Goal: Task Accomplishment & Management: Complete application form

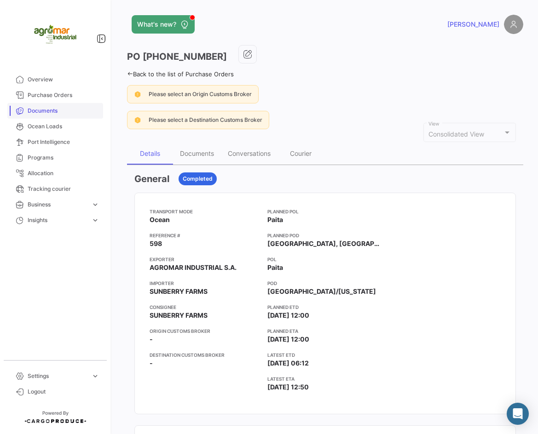
click at [62, 104] on link "Documents" at bounding box center [55, 111] width 96 height 16
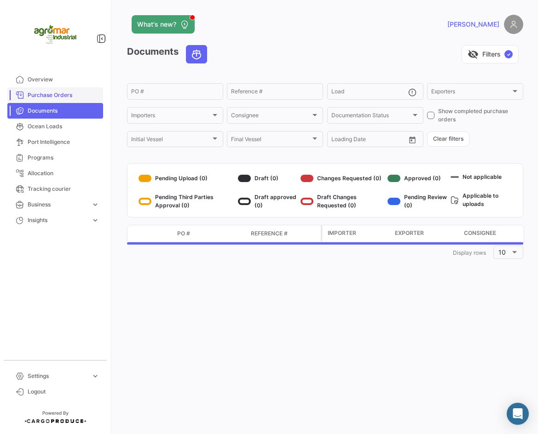
click at [63, 91] on span "Purchase Orders" at bounding box center [64, 95] width 72 height 8
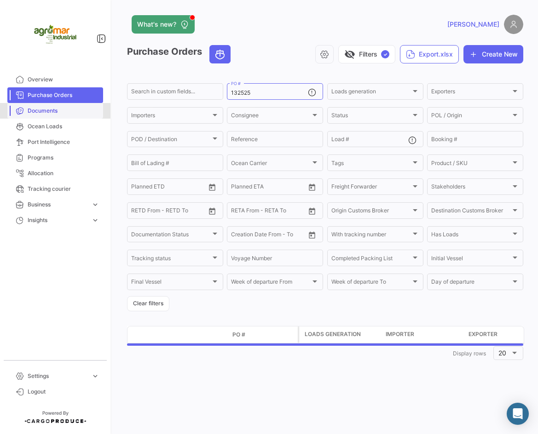
click at [46, 117] on link "Documents" at bounding box center [55, 111] width 96 height 16
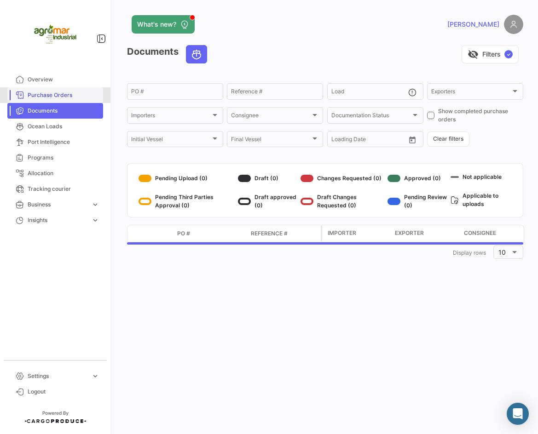
click at [38, 95] on span "Purchase Orders" at bounding box center [64, 95] width 72 height 8
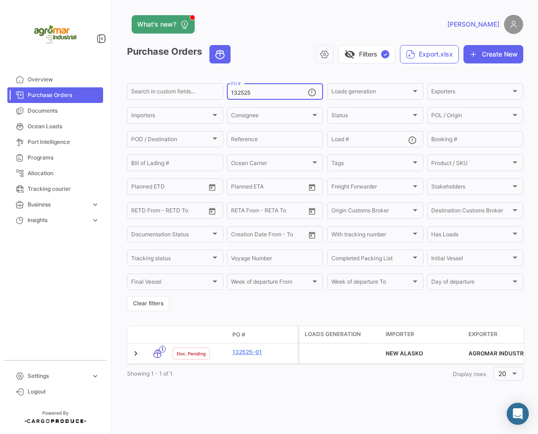
click at [252, 93] on input "132525" at bounding box center [269, 93] width 77 height 6
drag, startPoint x: 252, startPoint y: 93, endPoint x: 244, endPoint y: 94, distance: 7.9
click at [244, 94] on input "132525" at bounding box center [269, 93] width 77 height 6
paste input "50458286"
type input "150458286"
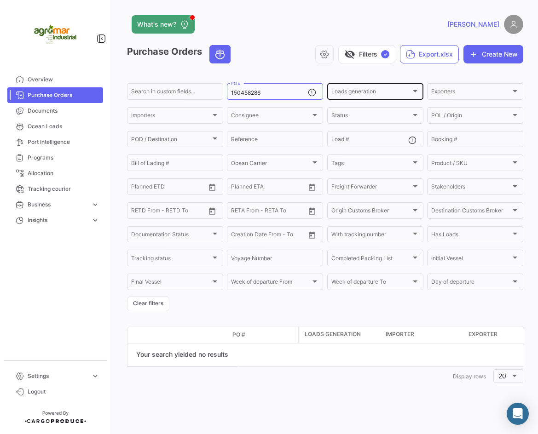
click at [349, 92] on span "Loads generation" at bounding box center [371, 93] width 80 height 6
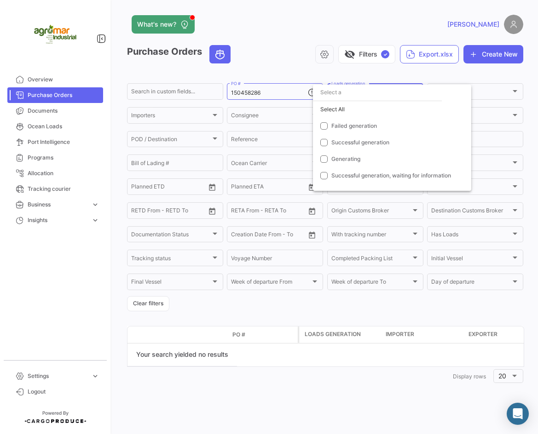
click at [478, 89] on div at bounding box center [269, 217] width 538 height 434
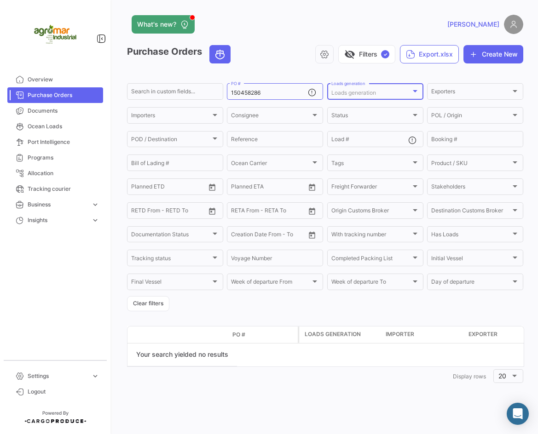
click at [361, 93] on span "Loads generation" at bounding box center [353, 92] width 45 height 7
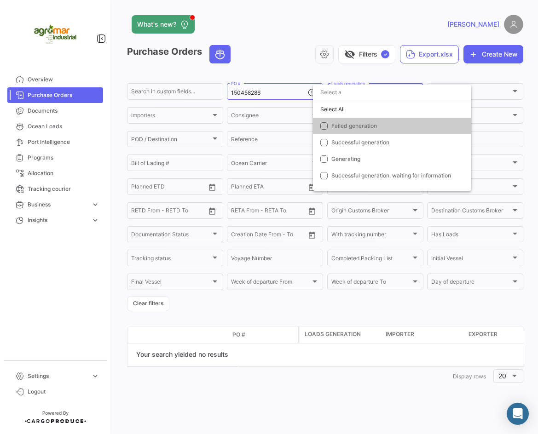
click at [485, 100] on div at bounding box center [269, 217] width 538 height 434
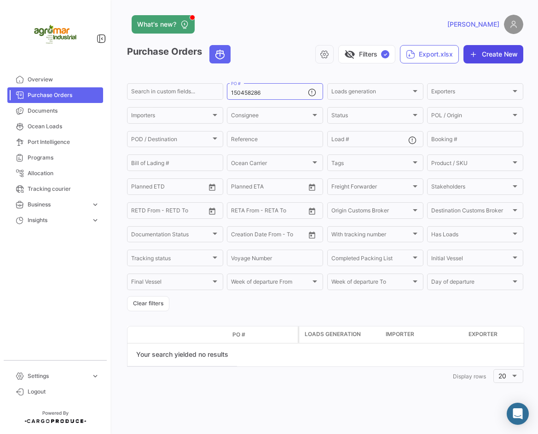
click at [494, 58] on button "Create New" at bounding box center [493, 54] width 60 height 18
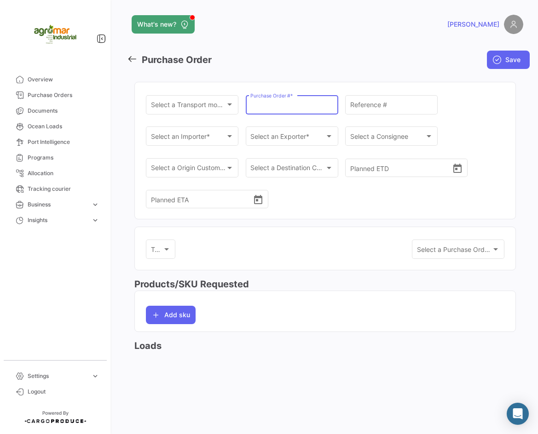
click at [287, 110] on input "Purchase Order # *" at bounding box center [291, 107] width 83 height 8
paste input "ZIMULMA817338"
type input "ZIMULMA817338"
drag, startPoint x: 310, startPoint y: 106, endPoint x: 225, endPoint y: 110, distance: 85.2
click at [225, 110] on div "Select a Transport mode * Select a Transport mode * ZIMULMA817338 Purchase Orde…" at bounding box center [325, 156] width 358 height 126
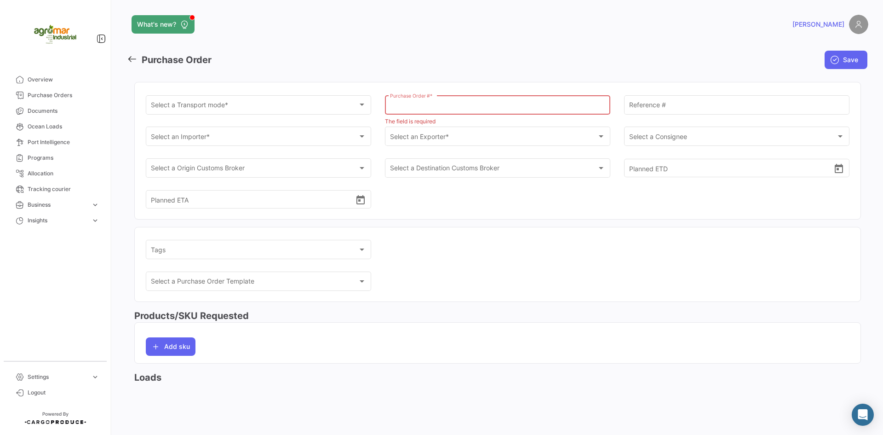
click at [127, 63] on icon at bounding box center [132, 59] width 10 height 10
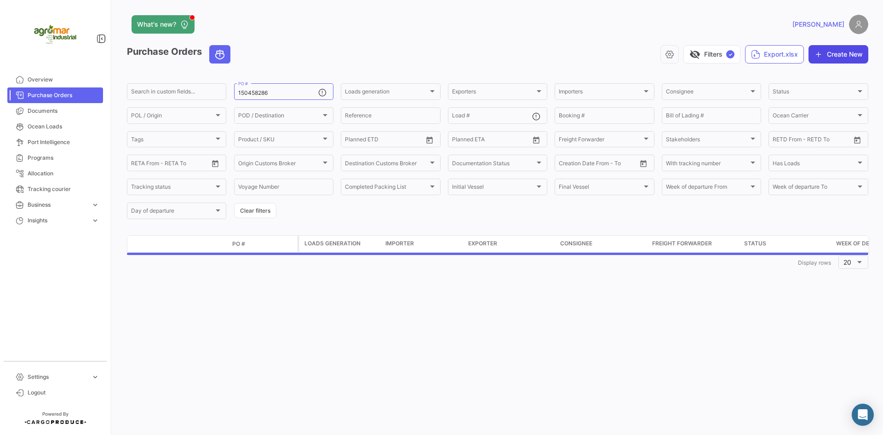
click at [537, 56] on button "Create New" at bounding box center [839, 54] width 60 height 18
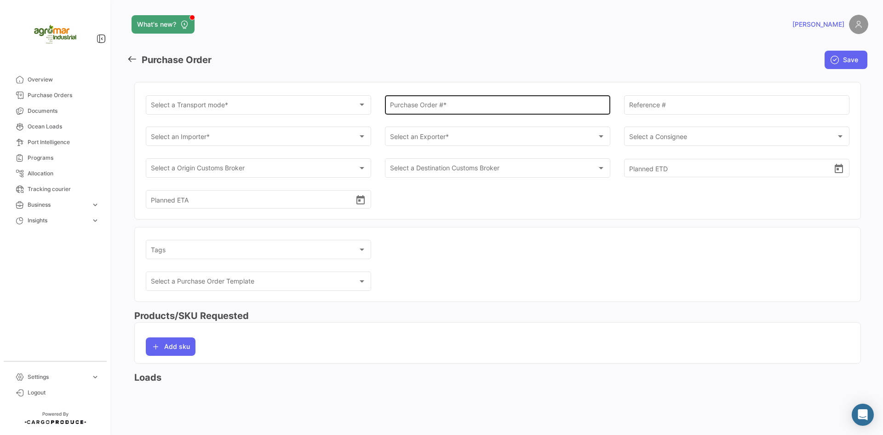
click at [456, 112] on div "Purchase Order # *" at bounding box center [498, 103] width 216 height 21
paste input "ZIMULMA817338"
click at [134, 388] on div "What's new? [PERSON_NAME] Purchase Order Save Select a Transport mode * Select …" at bounding box center [497, 217] width 771 height 435
click at [140, 376] on h3 "Loads" at bounding box center [497, 377] width 727 height 13
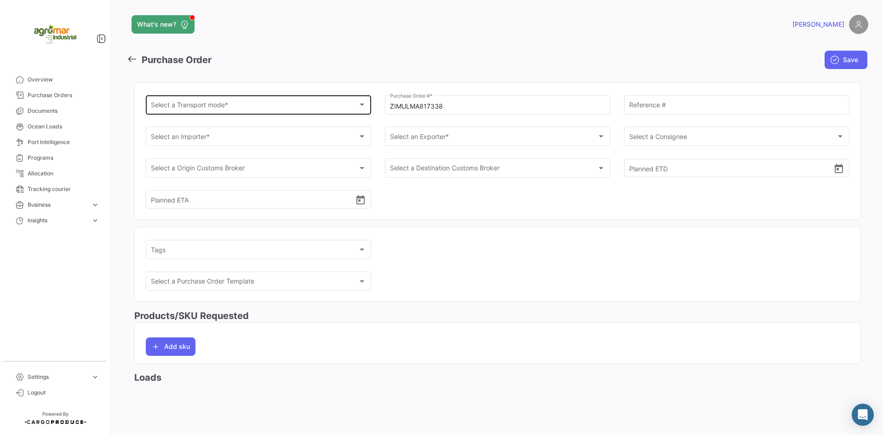
click at [277, 101] on div "Select a Transport mode * Select a Transport mode *" at bounding box center [259, 103] width 216 height 21
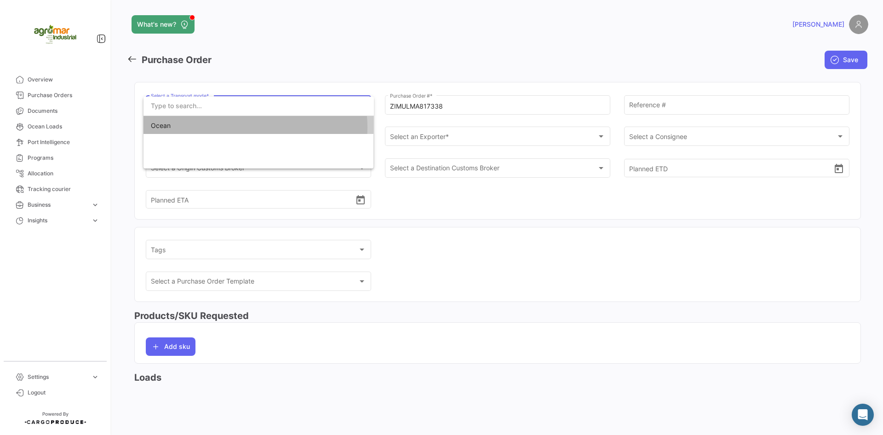
click at [250, 127] on span "Ocean" at bounding box center [215, 125] width 129 height 19
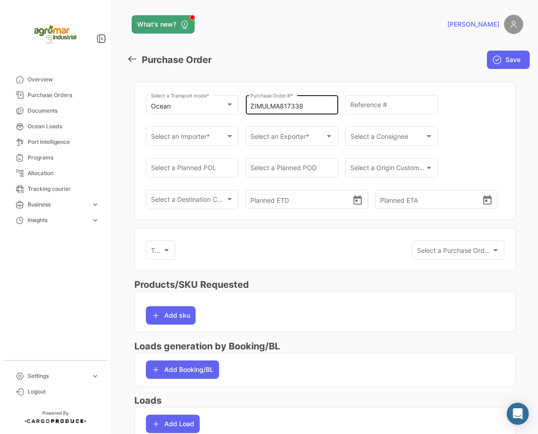
click at [297, 110] on input "ZIMULMA817338" at bounding box center [291, 107] width 83 height 8
paste input "150458286"
type input "150458286"
click at [470, 108] on div "Ocean Select a Transport mode * 150458286 Purchase Order # * Reference # Select…" at bounding box center [325, 156] width 358 height 126
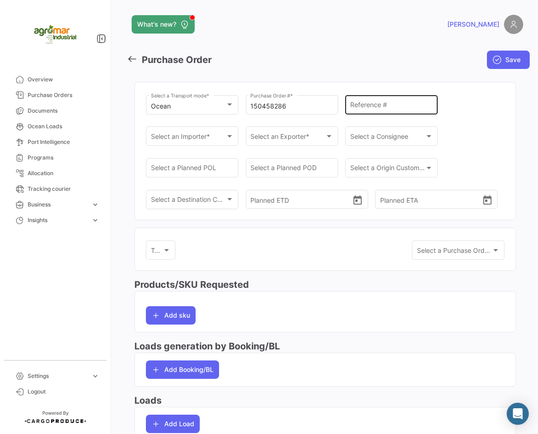
click at [381, 106] on input "Reference #" at bounding box center [391, 107] width 83 height 8
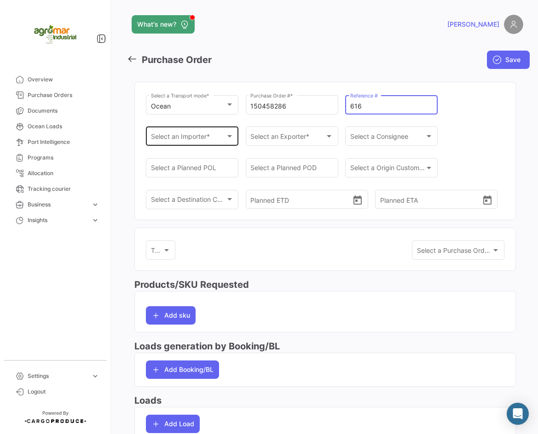
type input "616"
click at [192, 137] on span "Select an Importer *" at bounding box center [188, 138] width 75 height 8
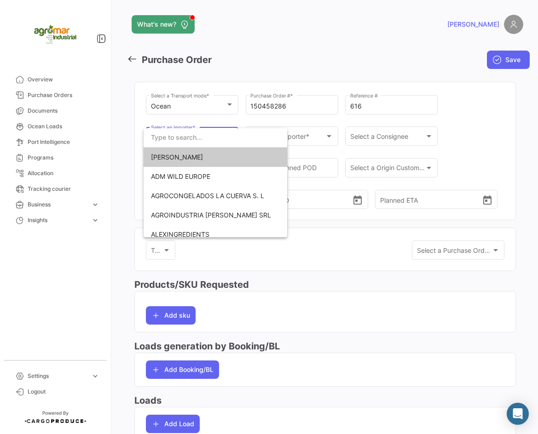
click at [205, 131] on input "dropdown search" at bounding box center [214, 137] width 143 height 19
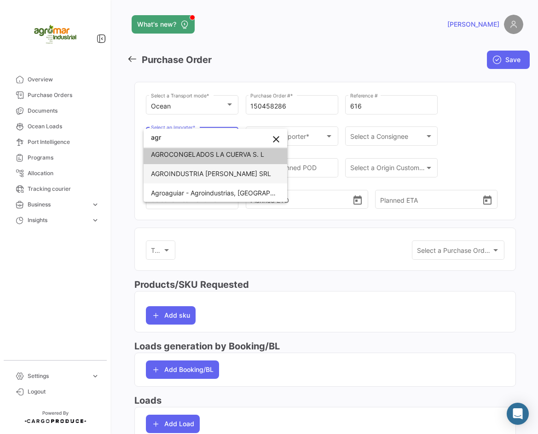
scroll to position [4, 0]
type input "agr"
click at [315, 132] on div at bounding box center [269, 217] width 538 height 434
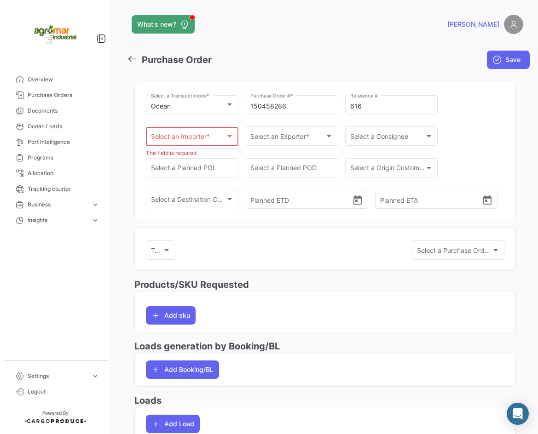
click at [192, 139] on span "Select an Importer *" at bounding box center [188, 139] width 75 height 8
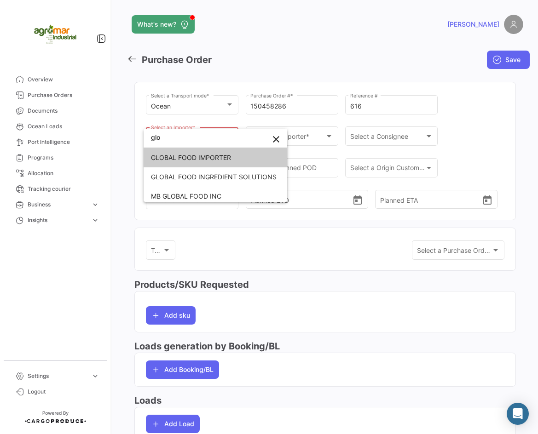
type input "glo"
click at [218, 150] on span "GLOBAL FOOD IMPORTER" at bounding box center [215, 157] width 129 height 19
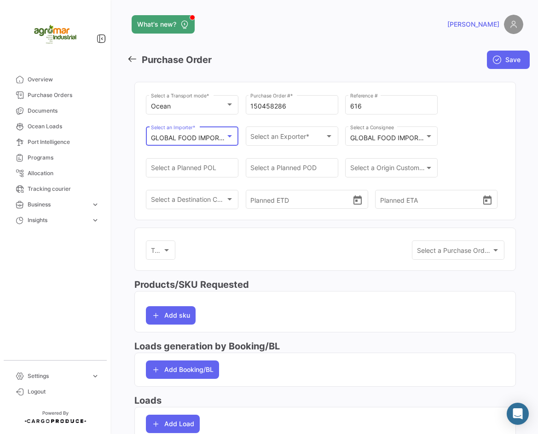
scroll to position [0, 0]
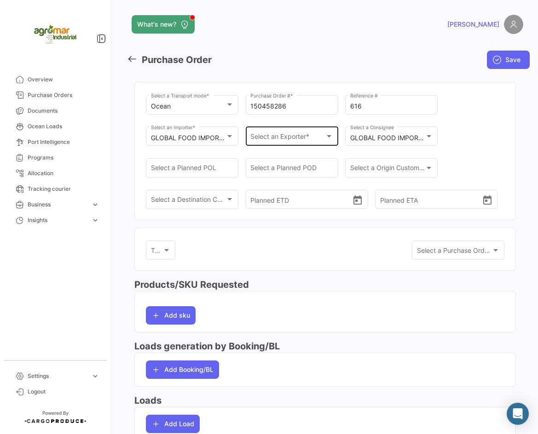
click at [303, 142] on div "Select an Exporter * Select an Exporter *" at bounding box center [291, 135] width 83 height 21
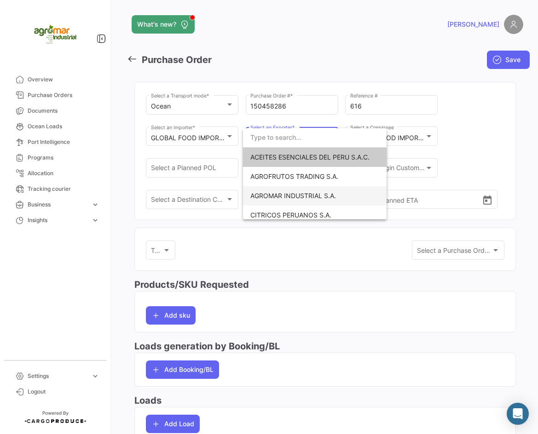
click at [321, 198] on span "AGROMAR INDUSTRIAL S.A." at bounding box center [293, 196] width 86 height 8
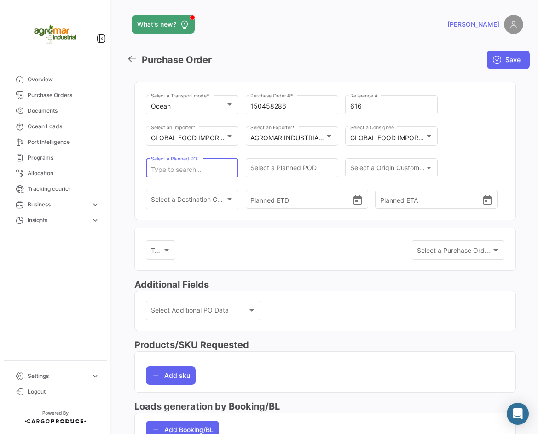
click at [218, 169] on input "Select a Planned POL" at bounding box center [192, 170] width 83 height 8
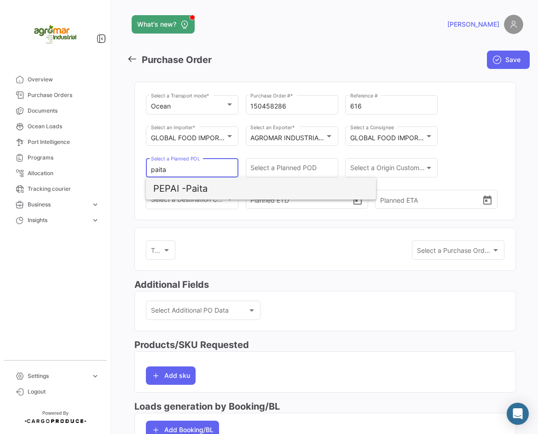
click at [189, 188] on span "PEPAI - Paita" at bounding box center [260, 189] width 215 height 22
type input "Paita"
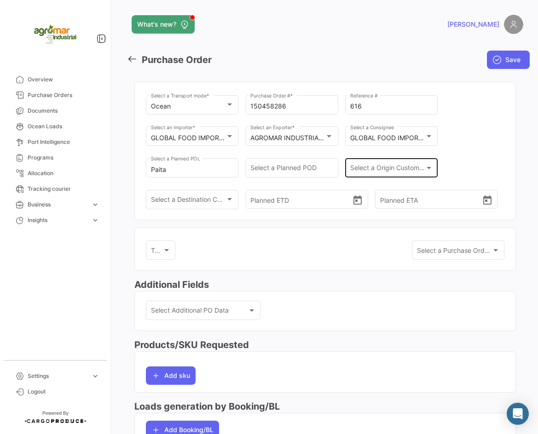
click at [397, 165] on div "Select a Origin Customs Broker Select a Origin Customs Broker" at bounding box center [391, 166] width 83 height 21
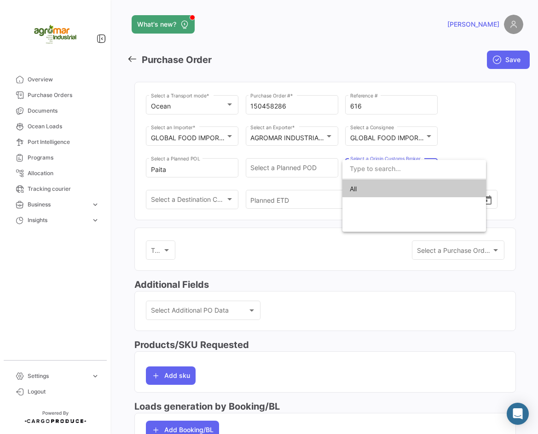
click at [295, 171] on div at bounding box center [269, 217] width 538 height 434
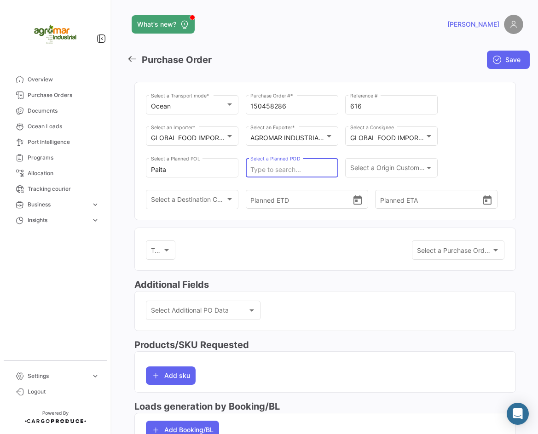
click at [294, 171] on input "Select a Planned POD" at bounding box center [291, 170] width 83 height 8
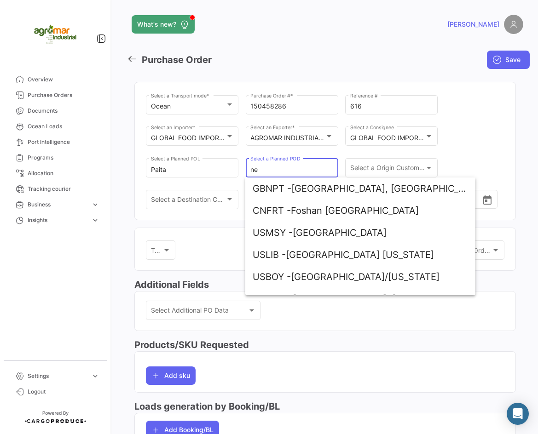
type input "n"
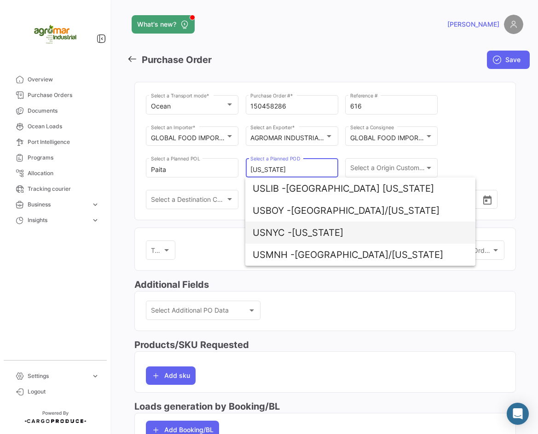
click at [336, 229] on span "USNYC - [US_STATE]" at bounding box center [359, 233] width 215 height 22
type input "[US_STATE]"
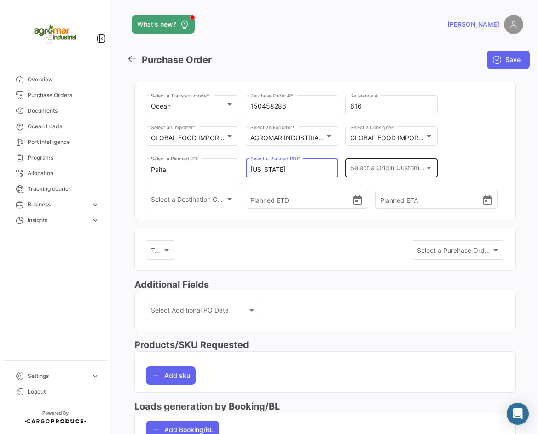
click at [399, 166] on span "Select a Origin Customs Broker" at bounding box center [387, 170] width 75 height 8
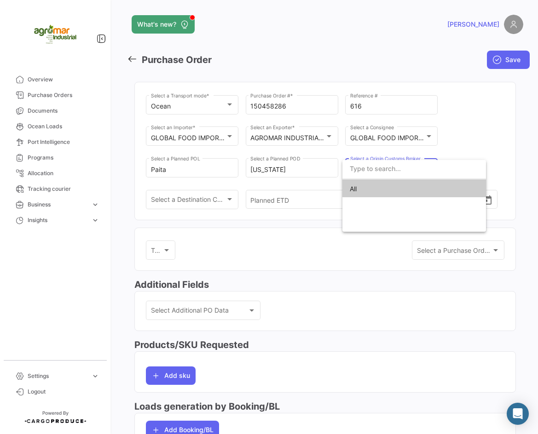
click at [492, 140] on div at bounding box center [269, 217] width 538 height 434
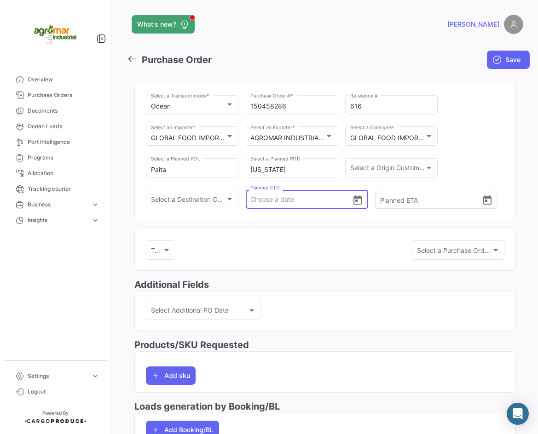
click at [265, 201] on input "Planned ETD" at bounding box center [301, 200] width 102 height 32
click at [264, 208] on input "Planned ETD" at bounding box center [301, 200] width 102 height 32
type input "[DATE] 00:00"
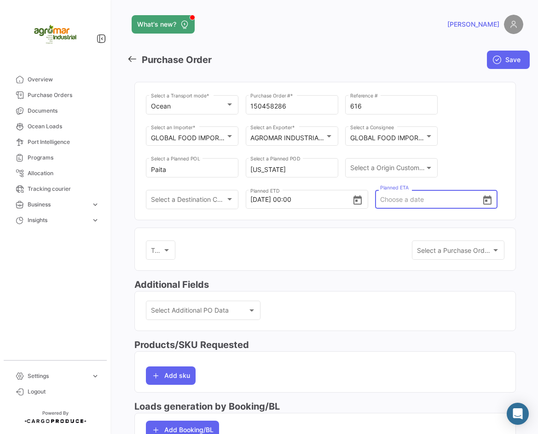
click at [397, 197] on input "Planned ETA" at bounding box center [431, 200] width 102 height 32
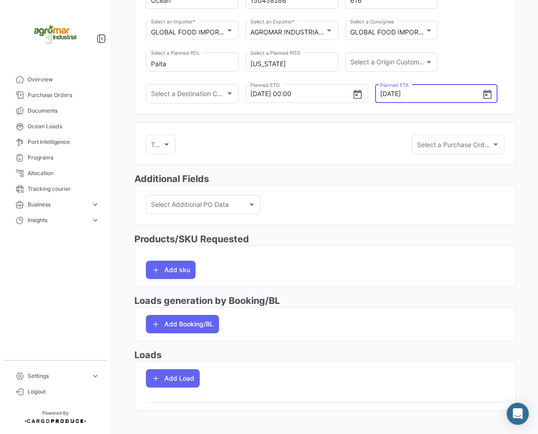
scroll to position [112, 0]
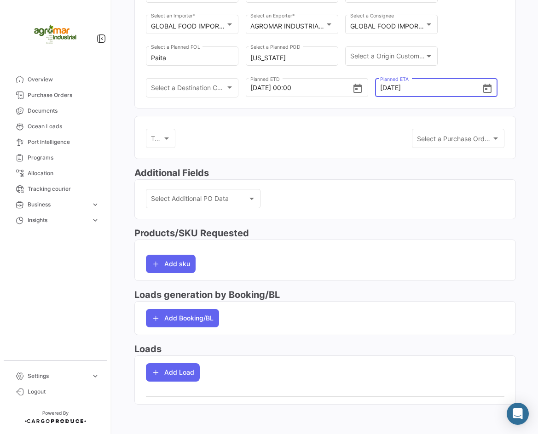
type input "[DATE] 00:00"
click at [176, 274] on mat-card "Add sku" at bounding box center [324, 260] width 381 height 41
click at [170, 268] on button "Add sku" at bounding box center [171, 264] width 50 height 18
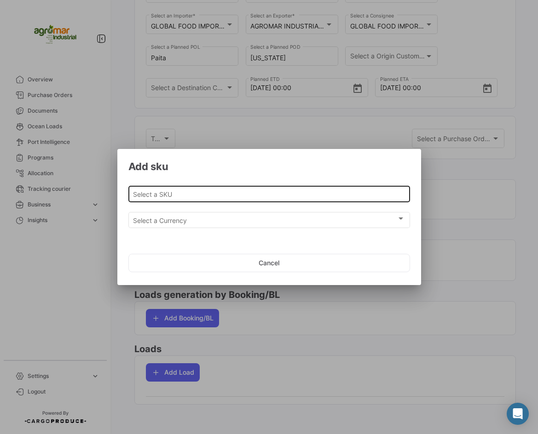
click at [270, 190] on div "Select a SKU" at bounding box center [269, 193] width 272 height 18
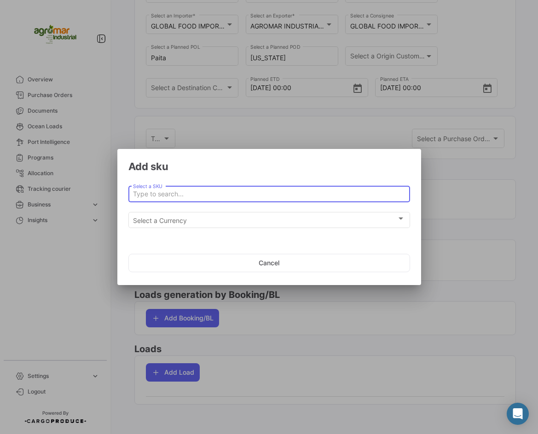
click at [210, 194] on input "Select a SKU" at bounding box center [269, 194] width 272 height 8
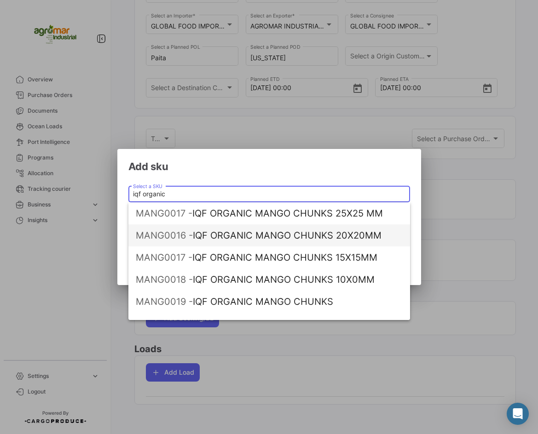
click at [262, 236] on span "MANG0016 - IQF ORGANIC MANGO CHUNKS 20X20MM" at bounding box center [269, 235] width 267 height 22
type input "IQF ORGANIC MANGO CHUNKS 20X20MM"
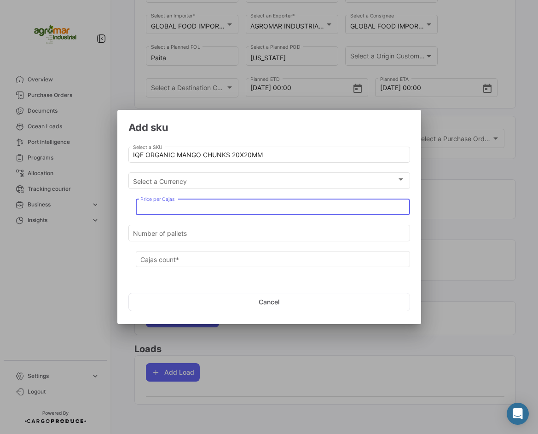
click at [211, 204] on input "Price per Cajas" at bounding box center [272, 208] width 264 height 8
type input "2"
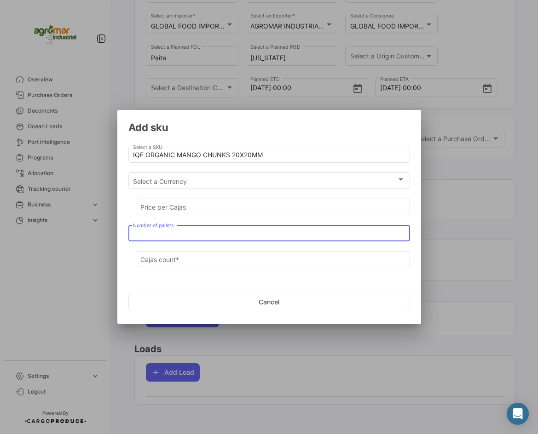
click at [183, 233] on input "Number of pallets" at bounding box center [269, 233] width 272 height 8
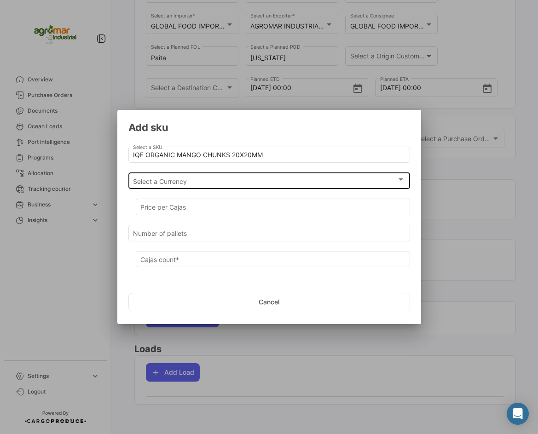
click at [255, 178] on div "Select a Currency" at bounding box center [265, 182] width 264 height 8
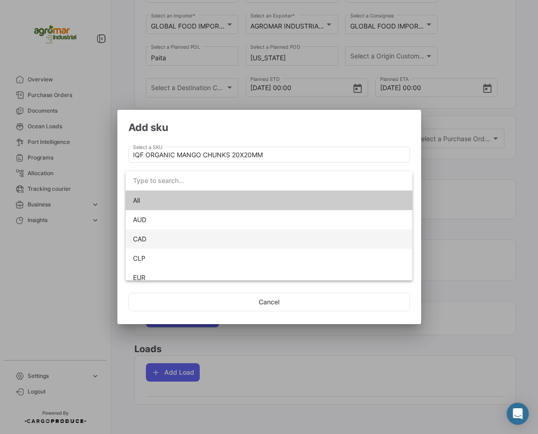
scroll to position [65, 0]
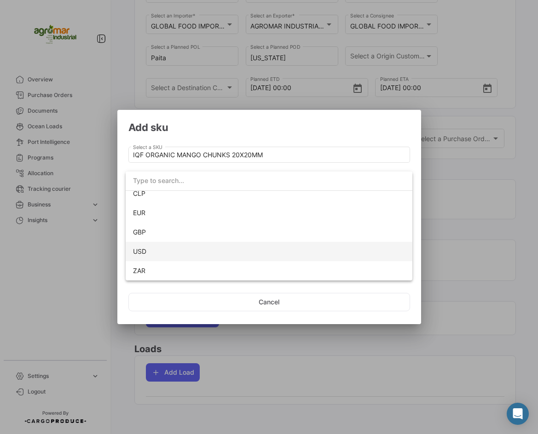
click at [184, 249] on span "USD" at bounding box center [269, 251] width 272 height 19
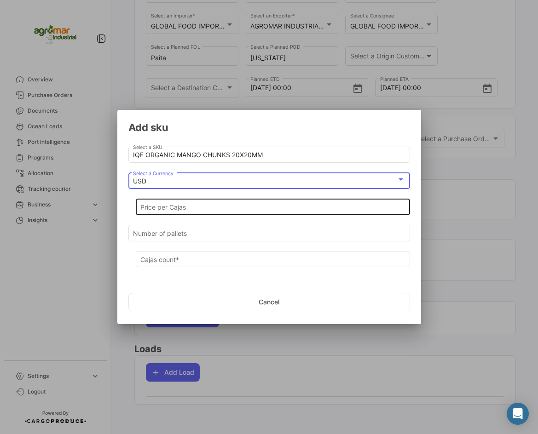
click at [207, 209] on input "Price per Cajas" at bounding box center [272, 208] width 264 height 8
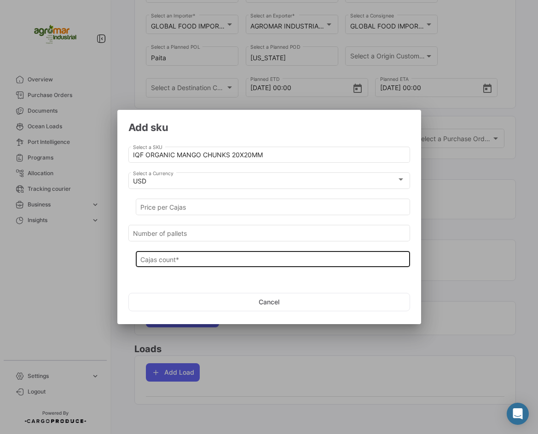
click at [212, 264] on div "Cajas count *" at bounding box center [272, 258] width 264 height 18
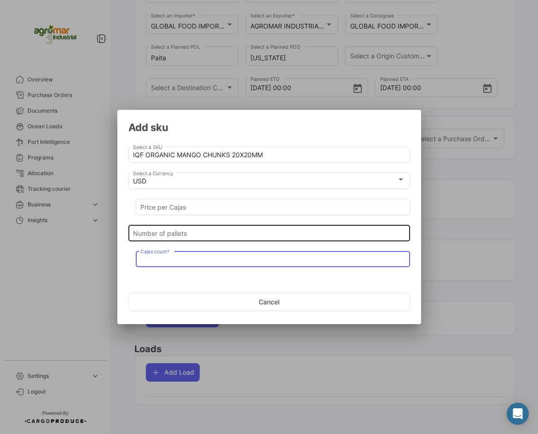
click at [203, 234] on input "Number of pallets" at bounding box center [269, 233] width 272 height 8
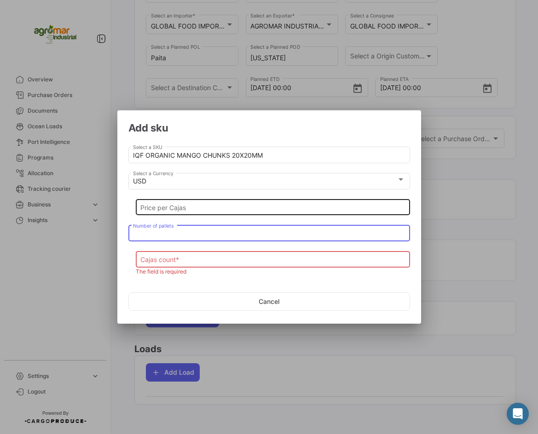
click at [170, 212] on div "Price per Cajas" at bounding box center [272, 206] width 264 height 18
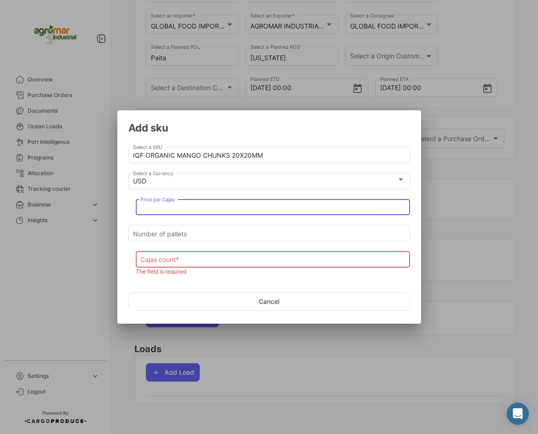
click at [171, 209] on input "Price per Cajas" at bounding box center [272, 208] width 264 height 8
click at [193, 258] on input "Cajas count *" at bounding box center [272, 260] width 264 height 8
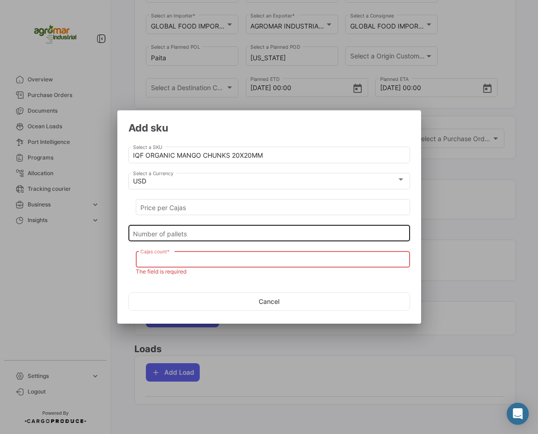
click at [184, 226] on div "Number of pallets" at bounding box center [269, 233] width 272 height 18
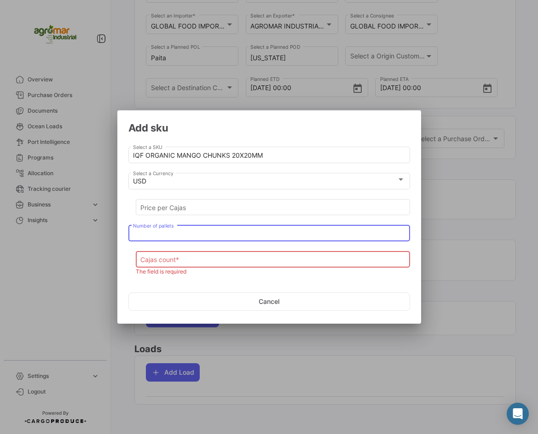
click at [189, 232] on input "Number of pallets" at bounding box center [269, 234] width 272 height 8
click at [192, 257] on input "Cajas count *" at bounding box center [272, 260] width 264 height 8
click at [201, 234] on input "Number of pallets" at bounding box center [269, 234] width 272 height 8
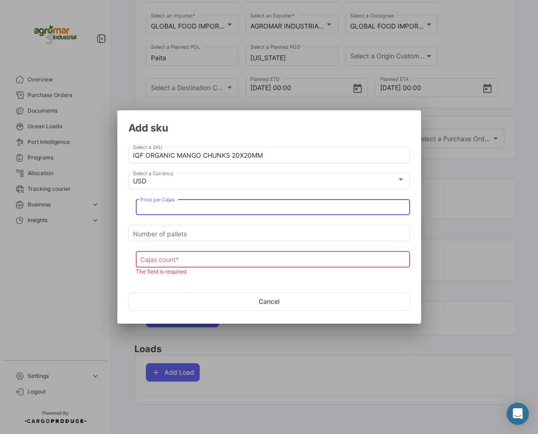
click at [201, 209] on input "Price per Cajas" at bounding box center [272, 208] width 264 height 8
click at [194, 255] on div "Cajas count *" at bounding box center [272, 259] width 264 height 18
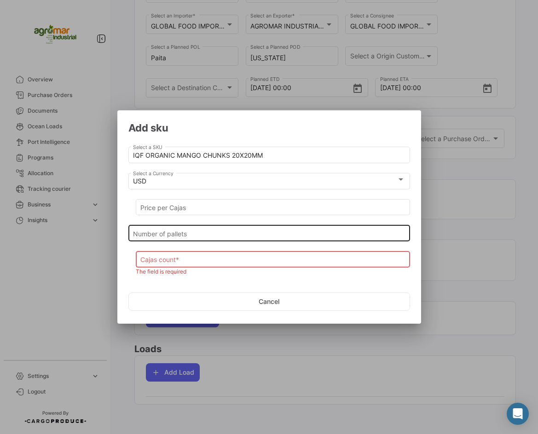
click at [163, 236] on input "Number of pallets" at bounding box center [269, 234] width 272 height 8
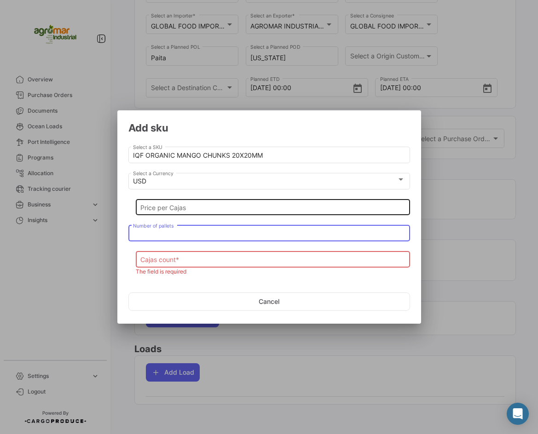
click at [186, 214] on div "Price per Cajas" at bounding box center [272, 206] width 264 height 18
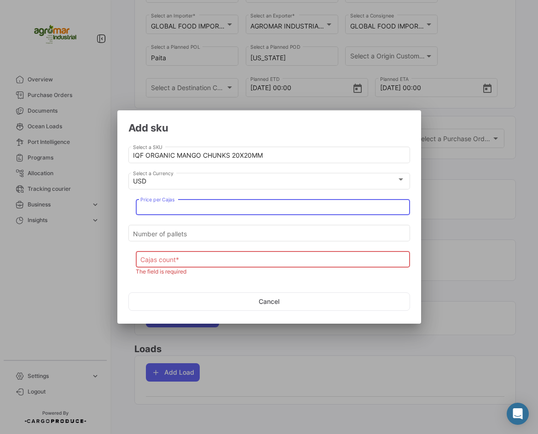
click at [187, 263] on input "Cajas count *" at bounding box center [272, 260] width 264 height 8
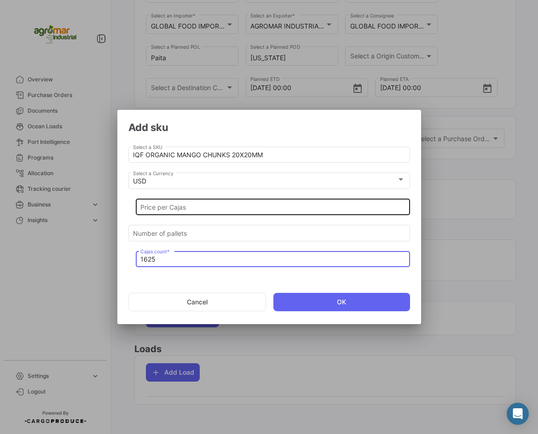
type input "1625"
drag, startPoint x: 264, startPoint y: 208, endPoint x: 268, endPoint y: 210, distance: 5.0
click at [264, 210] on input "Price per Cajas" at bounding box center [272, 208] width 264 height 8
click at [180, 205] on input "Price per Cajas" at bounding box center [272, 208] width 264 height 8
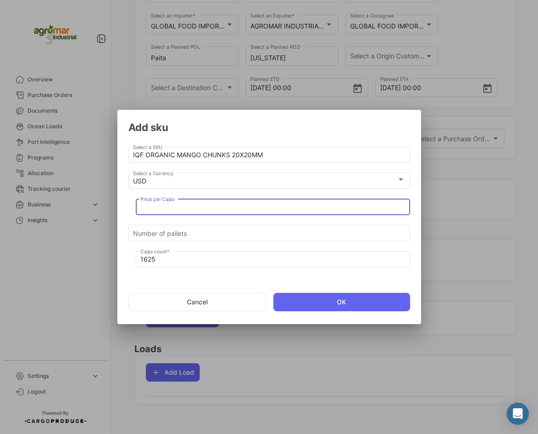
paste input "17.706"
type input "17.706"
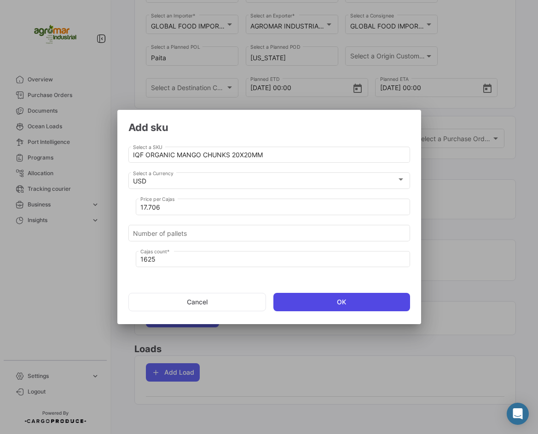
click at [328, 301] on button "OK" at bounding box center [341, 302] width 137 height 18
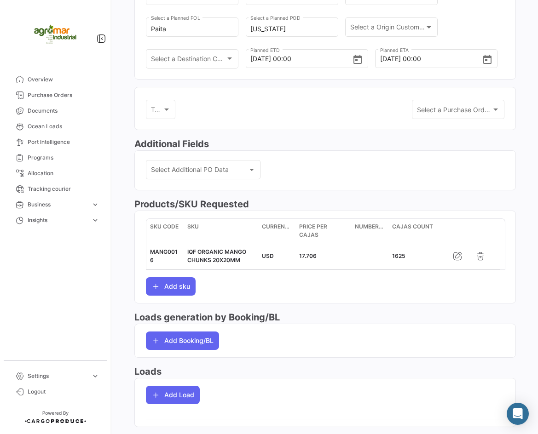
scroll to position [156, 0]
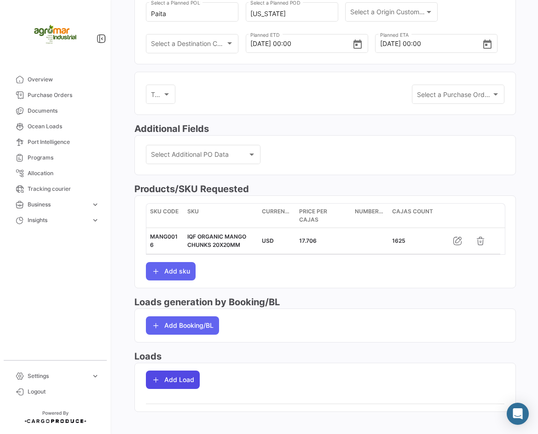
click at [179, 374] on button "Add Load" at bounding box center [173, 380] width 54 height 18
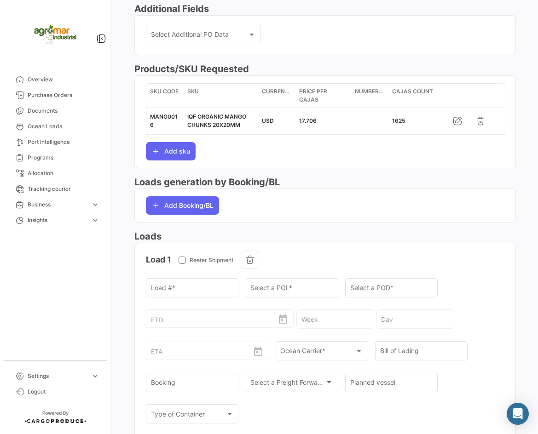
scroll to position [355, 0]
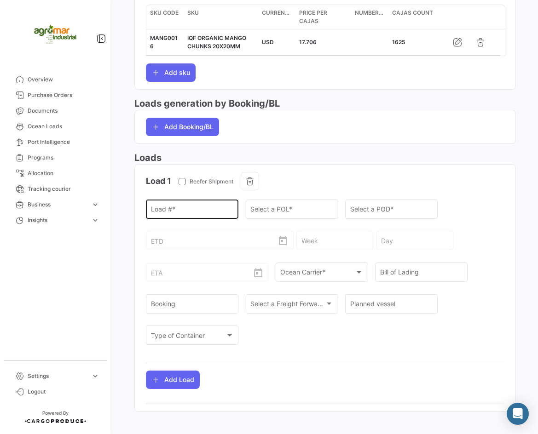
click at [182, 207] on input "Load # *" at bounding box center [192, 211] width 83 height 8
paste input "ZMOU8812074"
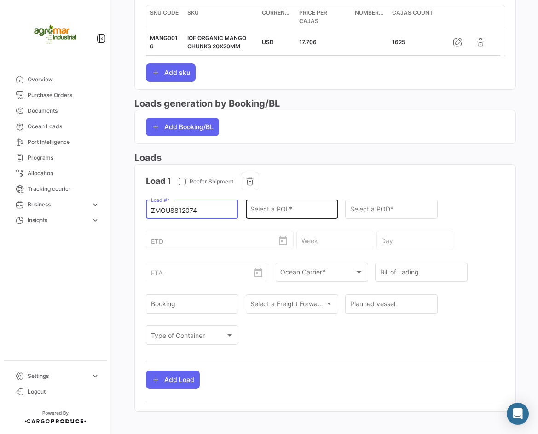
type input "ZMOU8812074"
click at [319, 207] on input "Select a POL *" at bounding box center [291, 211] width 83 height 8
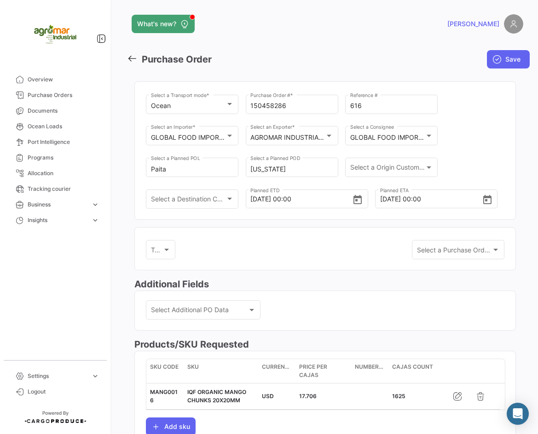
scroll to position [0, 0]
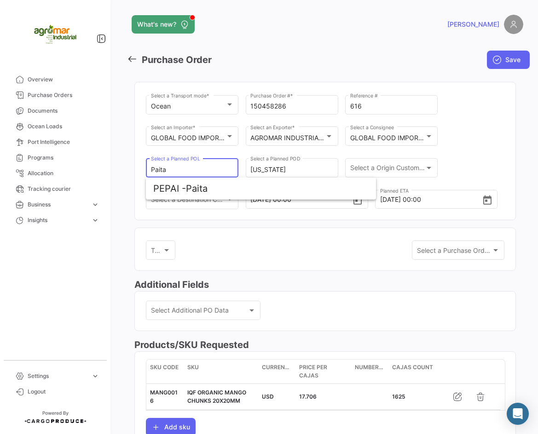
drag, startPoint x: 172, startPoint y: 170, endPoint x: 129, endPoint y: 170, distance: 43.7
click at [129, 170] on div "Ocean Select a Transport mode * 150458286 Purchase Order # * 616 Reference # GL…" at bounding box center [325, 425] width 396 height 700
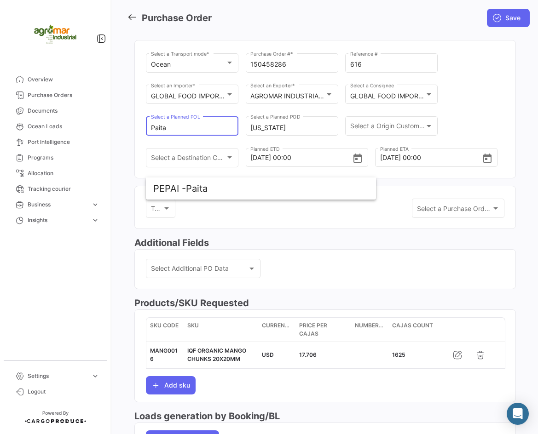
scroll to position [230, 0]
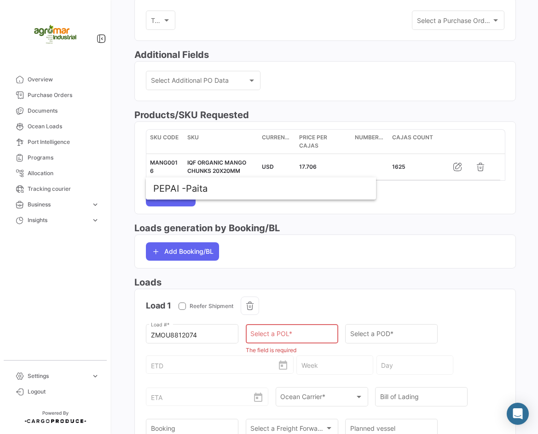
click at [270, 332] on input "Select a POL *" at bounding box center [291, 336] width 83 height 8
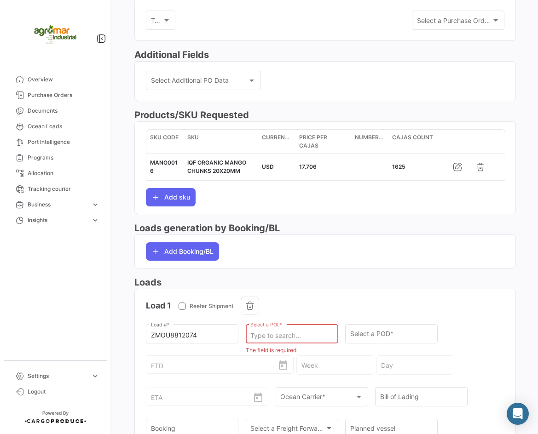
paste input "Paita"
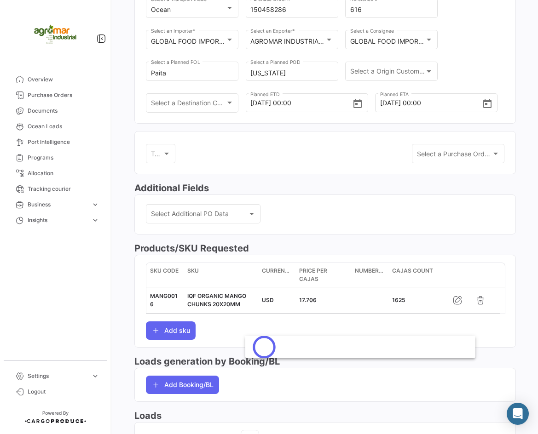
scroll to position [92, 0]
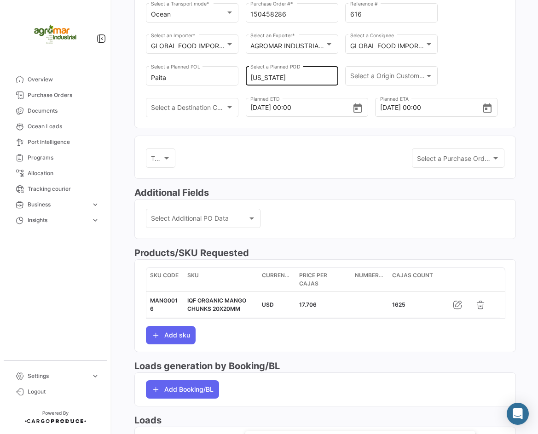
type input "Paita"
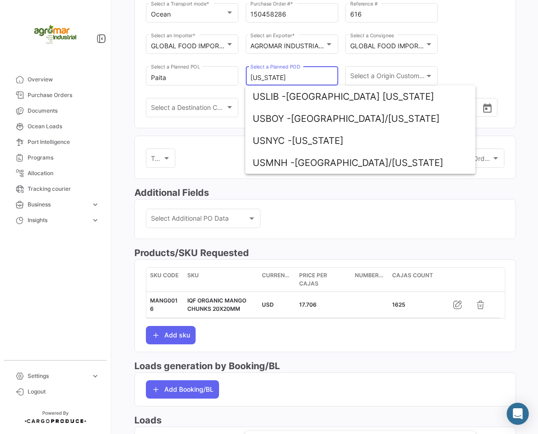
drag, startPoint x: 286, startPoint y: 81, endPoint x: 240, endPoint y: 82, distance: 46.5
click at [240, 82] on div "Ocean Select a Transport mode * 150458286 Purchase Order # * 616 Reference # GL…" at bounding box center [325, 64] width 358 height 126
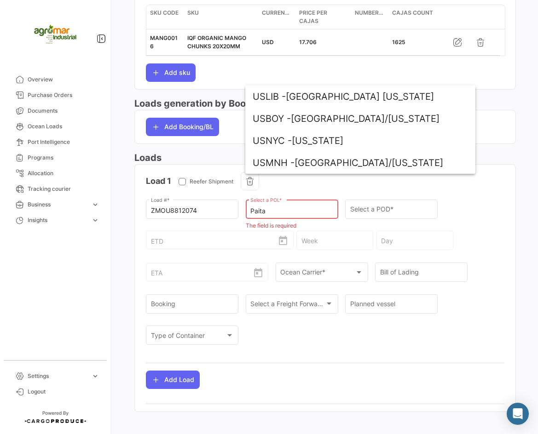
scroll to position [309, 0]
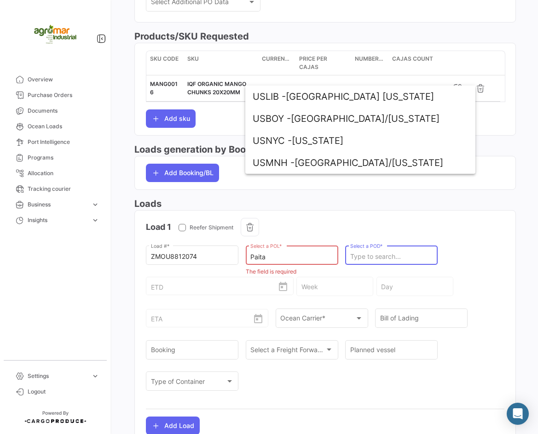
click at [373, 253] on input "Select a POD *" at bounding box center [391, 257] width 83 height 8
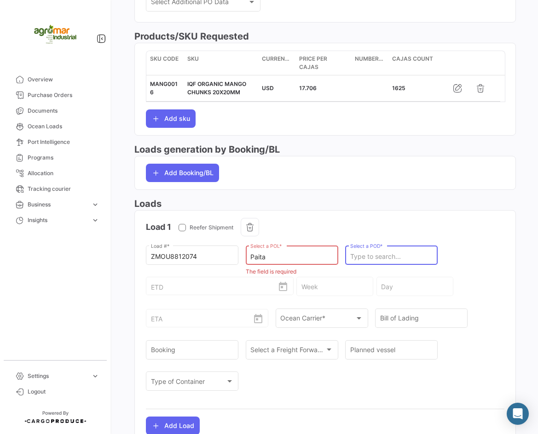
paste input "[US_STATE]"
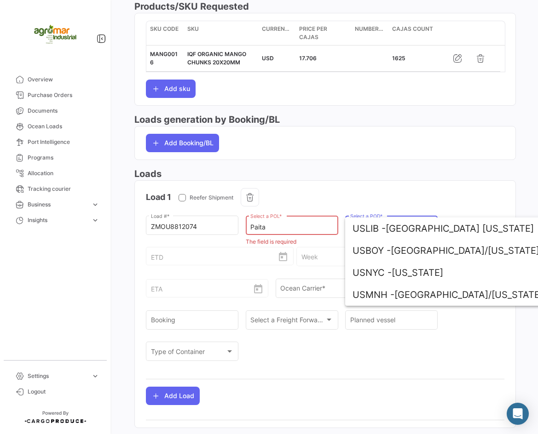
scroll to position [355, 0]
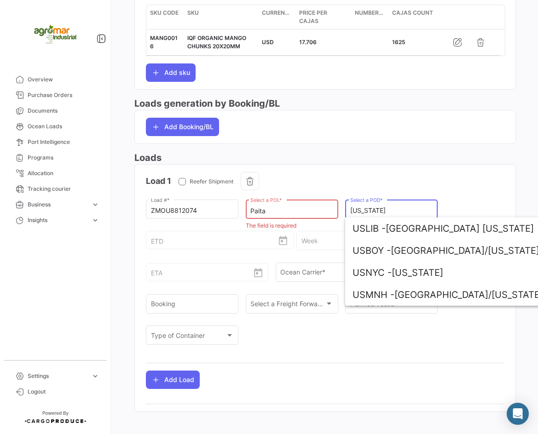
type input "[US_STATE]"
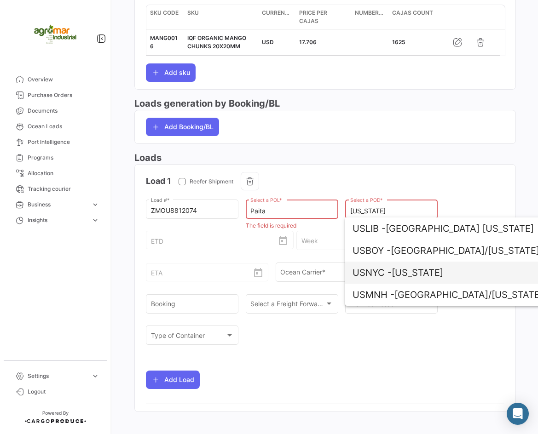
click at [412, 271] on span "USNYC - [US_STATE]" at bounding box center [459, 273] width 215 height 22
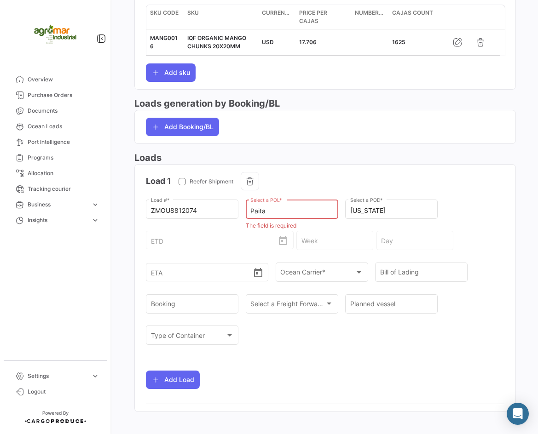
click at [303, 199] on div "Paita Select a POL *" at bounding box center [291, 208] width 83 height 21
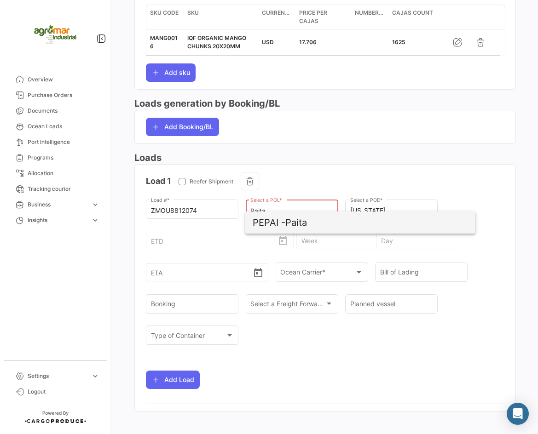
click at [312, 224] on span "PEPAI - Paita" at bounding box center [359, 223] width 215 height 22
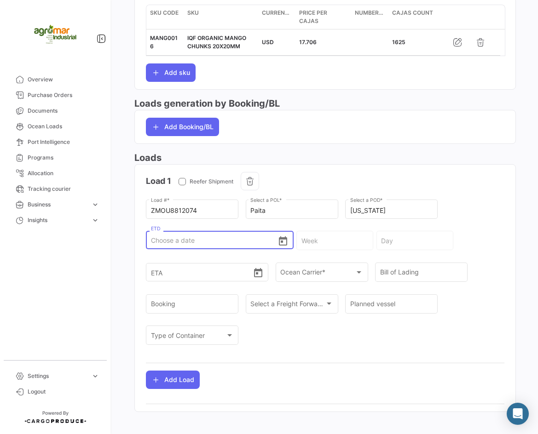
click at [178, 233] on input "ETD" at bounding box center [214, 240] width 127 height 32
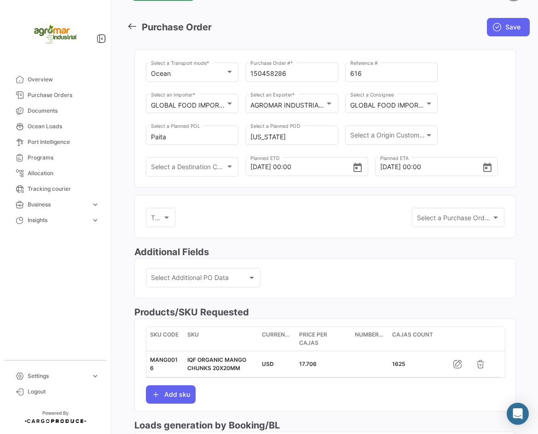
scroll to position [0, 0]
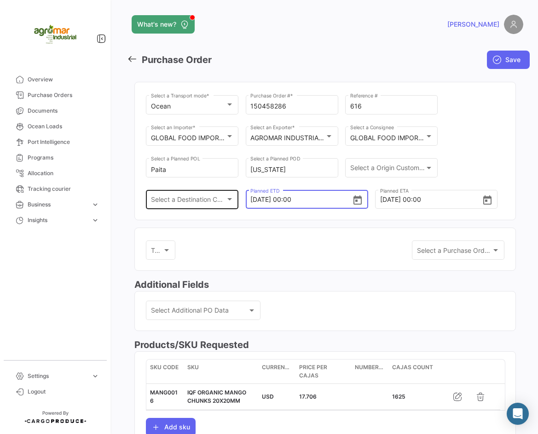
drag, startPoint x: 281, startPoint y: 201, endPoint x: 226, endPoint y: 202, distance: 55.2
click at [226, 202] on div "Ocean Select a Transport mode * 150458286 Purchase Order # * 616 Reference # GL…" at bounding box center [325, 156] width 358 height 126
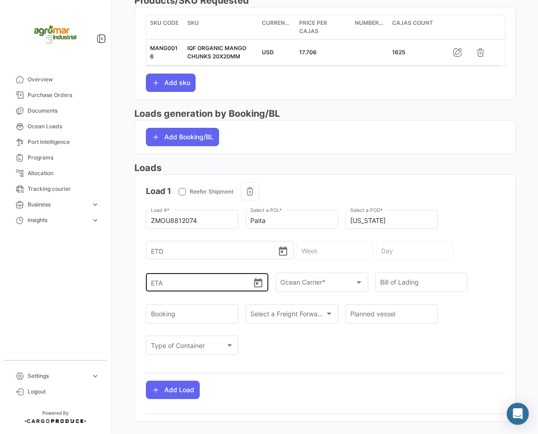
scroll to position [355, 0]
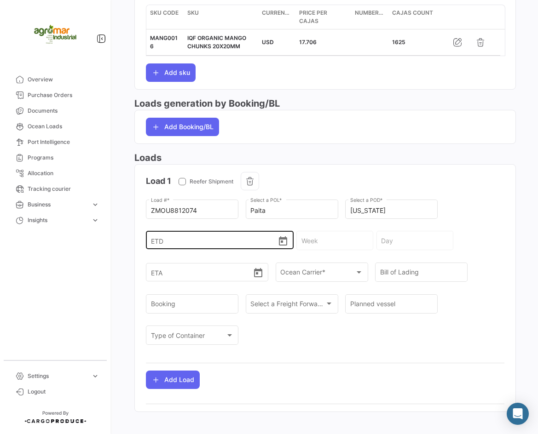
click at [190, 239] on input "ETD" at bounding box center [214, 240] width 127 height 32
paste input "[DATE]"
type input "[DATE]"
type input "34 - 2025"
type input "[DATE]"
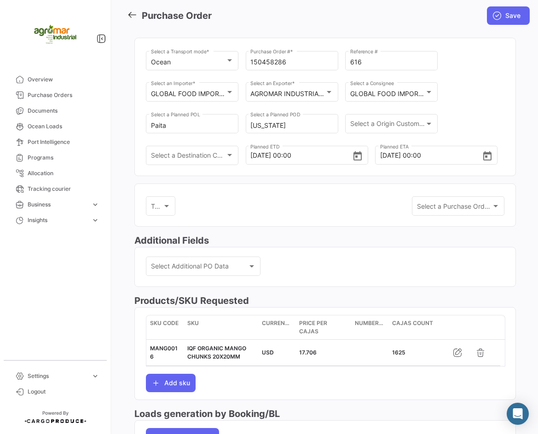
scroll to position [0, 0]
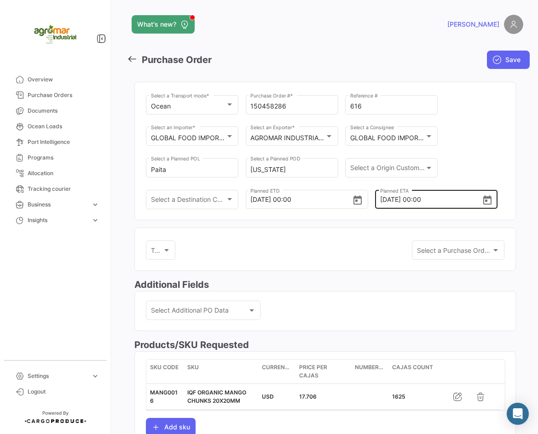
type input "[DATE] 00:00"
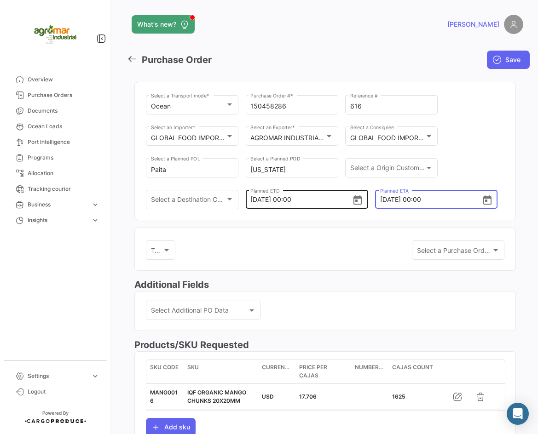
drag, startPoint x: 396, startPoint y: 201, endPoint x: 330, endPoint y: 201, distance: 66.2
click at [330, 201] on div "Ocean Select a Transport mode * 150458286 Purchase Order # * 616 Reference # GL…" at bounding box center [325, 156] width 358 height 126
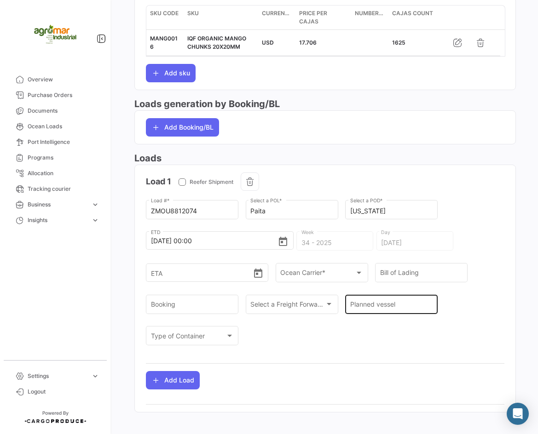
scroll to position [355, 0]
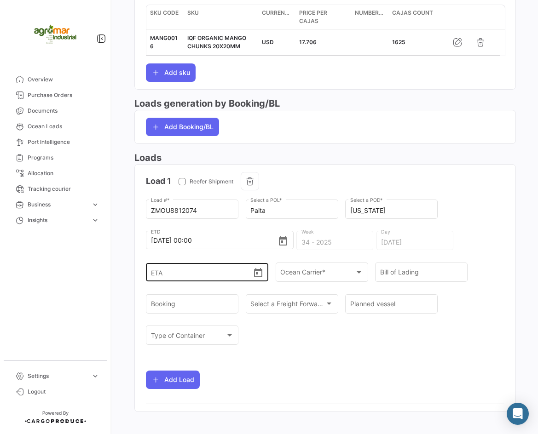
click at [162, 266] on input "ETA" at bounding box center [202, 272] width 102 height 32
paste input "[DATE]"
type input "[DATE] 00:00"
click at [404, 321] on div "ZMOU8812074 Load # * Paita Select a POL * [US_STATE] Select a POD * [DATE] 00:0…" at bounding box center [325, 277] width 358 height 158
click at [387, 271] on div "Bill of Lading" at bounding box center [421, 271] width 83 height 21
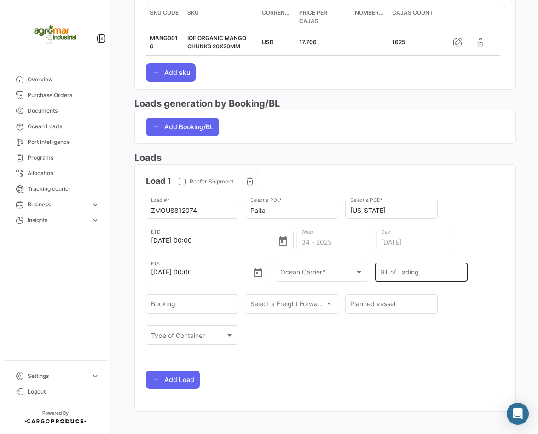
click at [389, 270] on input "Bill of Lading" at bounding box center [421, 274] width 83 height 8
paste input "ZIMULMA817338"
type input "ZIMULMA817338"
click at [158, 302] on input "Booking" at bounding box center [192, 306] width 83 height 8
paste input "ZIMULMA817338"
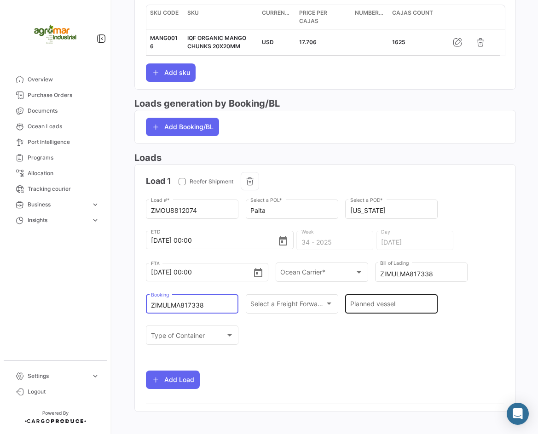
type input "ZIMULMA817338"
click at [378, 302] on input "Planned vessel" at bounding box center [391, 306] width 83 height 8
click at [373, 294] on div "Planned vessel" at bounding box center [391, 303] width 83 height 21
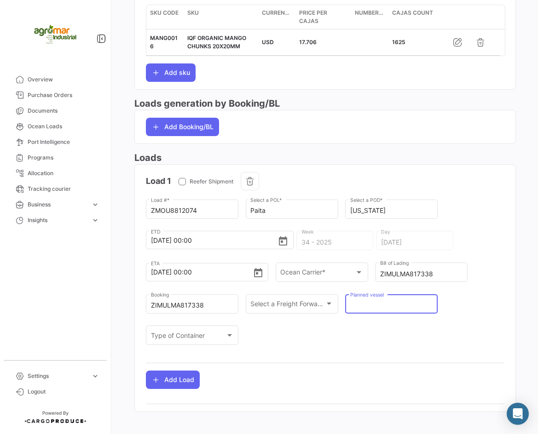
paste input "AS [PERSON_NAME] 106N"
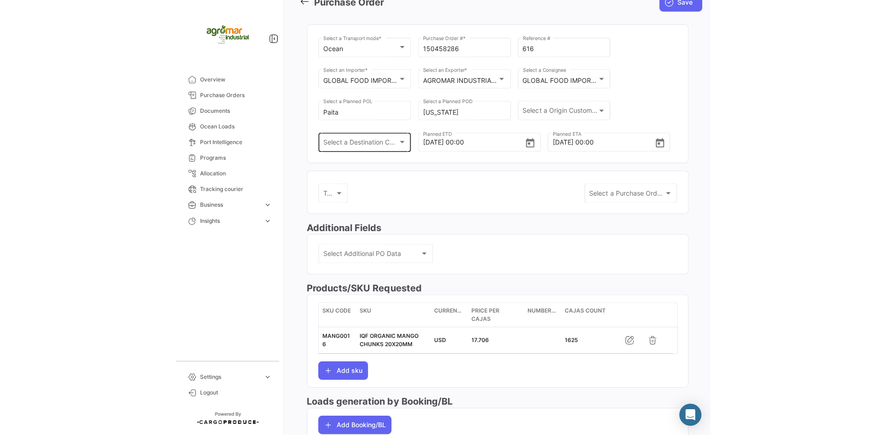
scroll to position [0, 0]
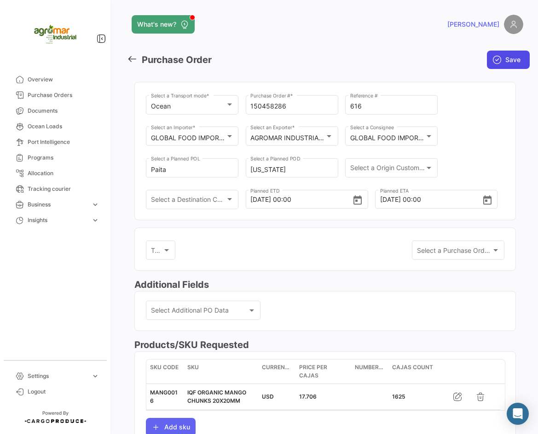
type input "AS [PERSON_NAME] 106N"
click at [505, 60] on span "Save" at bounding box center [512, 59] width 15 height 9
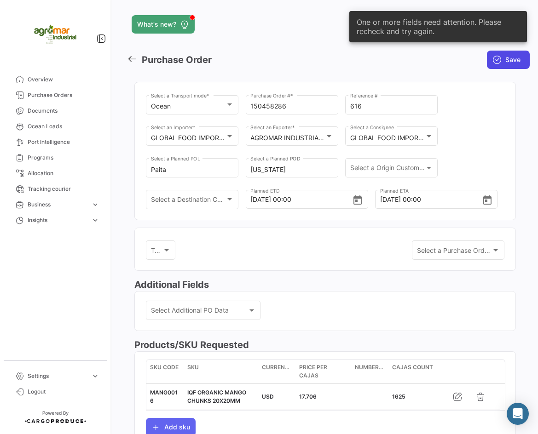
click at [496, 61] on icon "submit" at bounding box center [496, 59] width 9 height 9
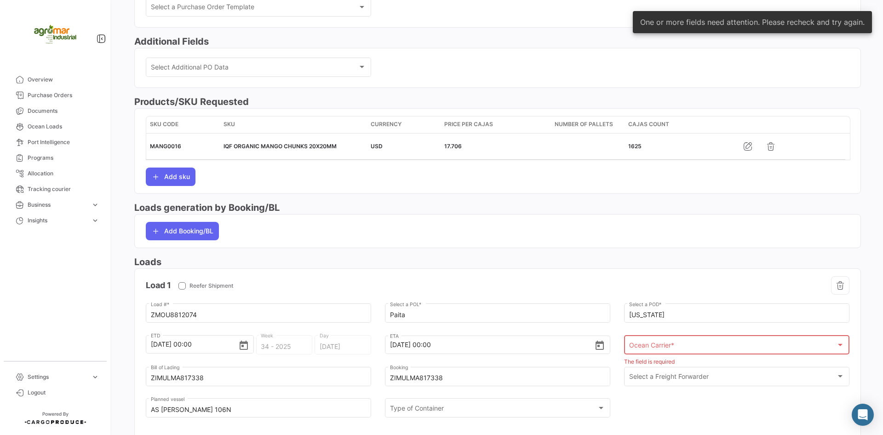
scroll to position [354, 0]
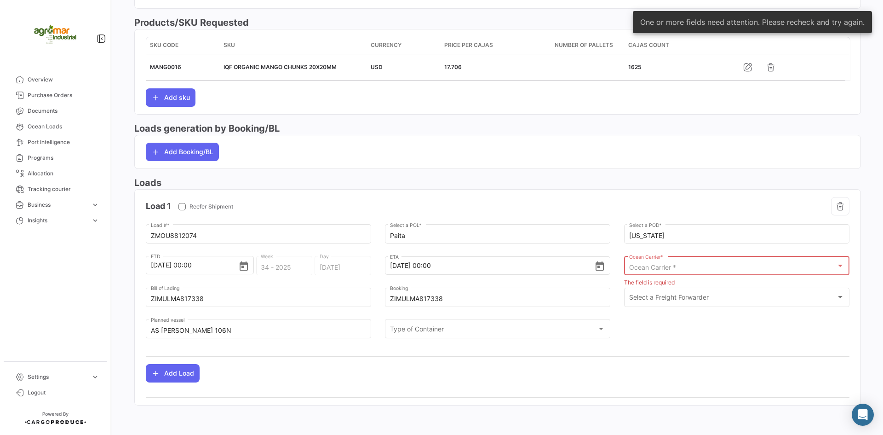
click at [537, 269] on span "Ocean Carrier *" at bounding box center [652, 267] width 47 height 8
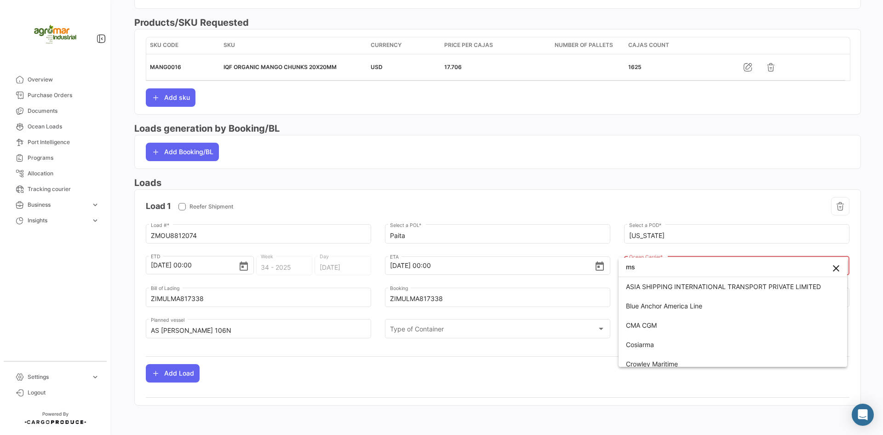
type input "m"
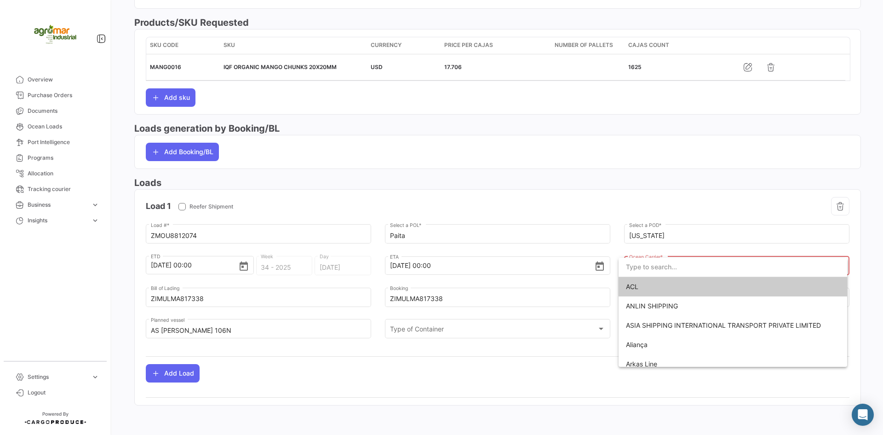
type input "x"
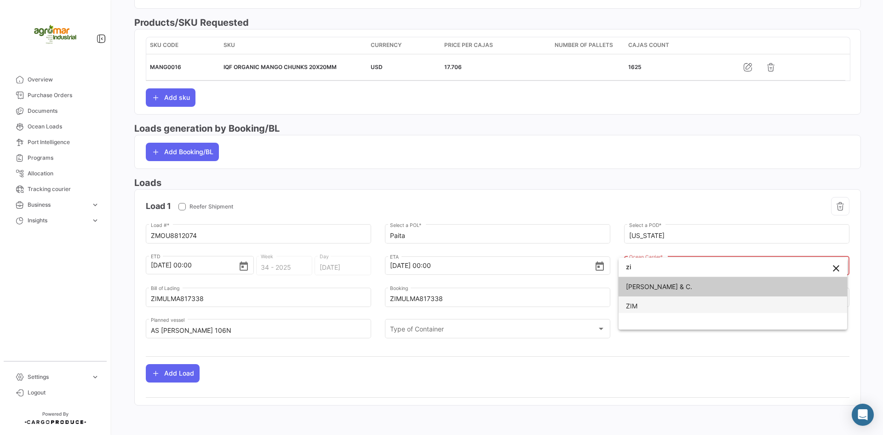
type input "zi"
click at [537, 305] on span "ZIM" at bounding box center [733, 305] width 214 height 19
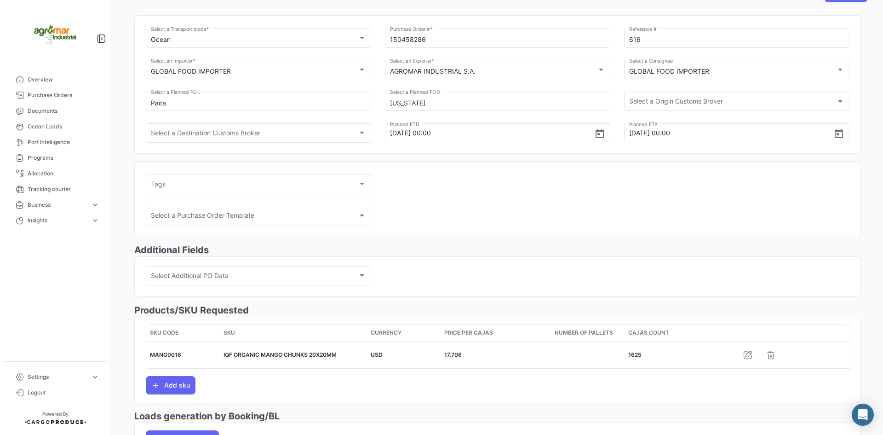
scroll to position [0, 0]
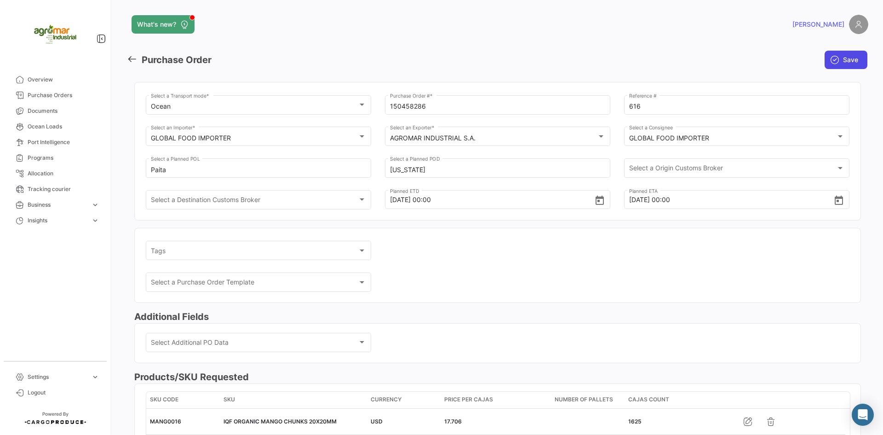
click at [537, 63] on button "Save" at bounding box center [846, 60] width 43 height 18
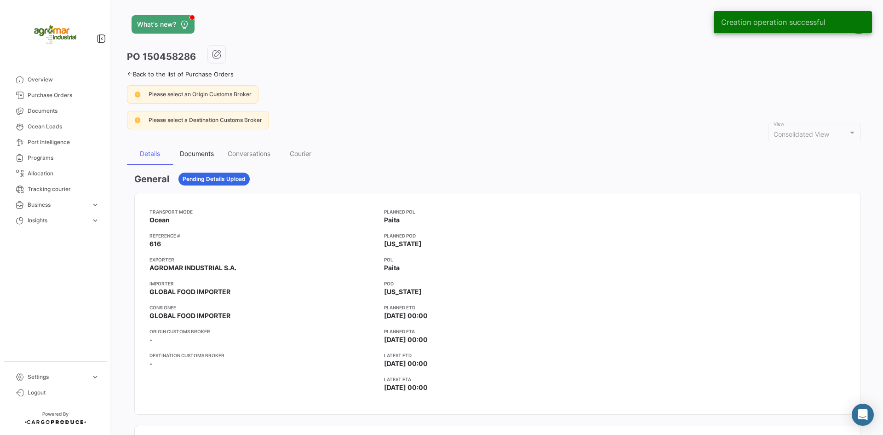
click at [202, 157] on div "Documents" at bounding box center [197, 153] width 34 height 8
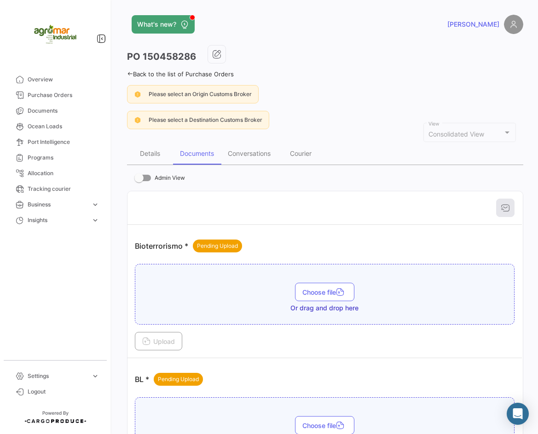
click at [383, 220] on th at bounding box center [324, 208] width 394 height 34
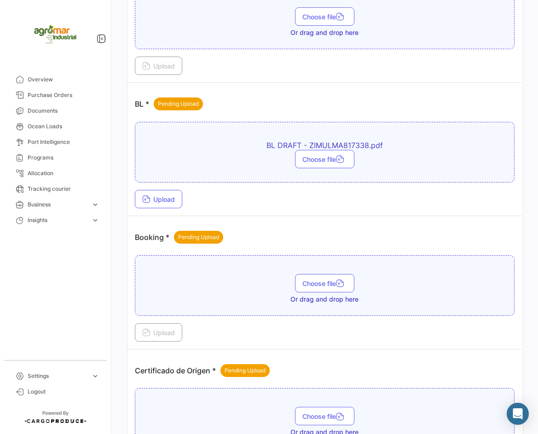
scroll to position [276, 0]
click at [174, 201] on span "Upload" at bounding box center [158, 199] width 33 height 8
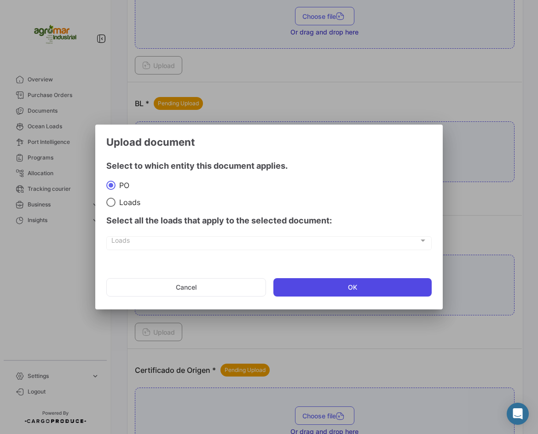
click at [341, 284] on button "OK" at bounding box center [352, 287] width 159 height 18
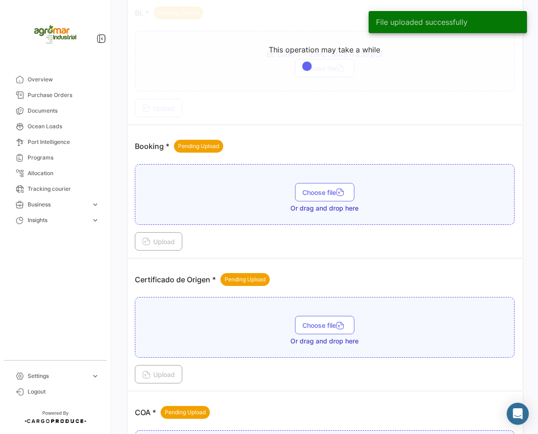
scroll to position [368, 0]
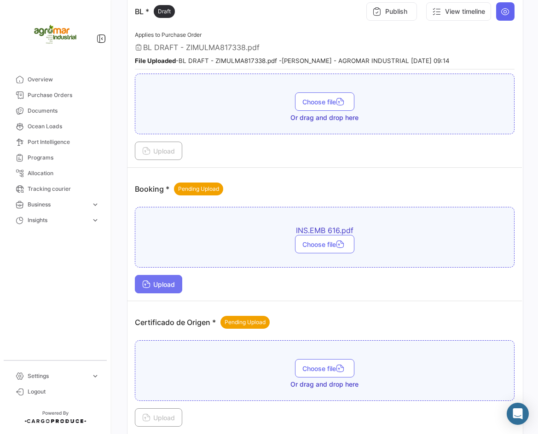
click at [163, 288] on button "Upload" at bounding box center [158, 284] width 47 height 18
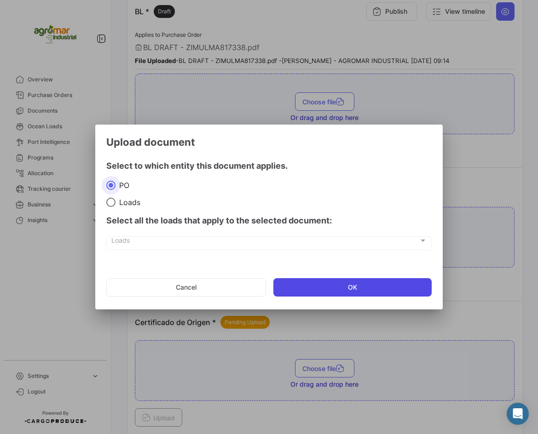
click at [292, 282] on button "OK" at bounding box center [352, 287] width 159 height 18
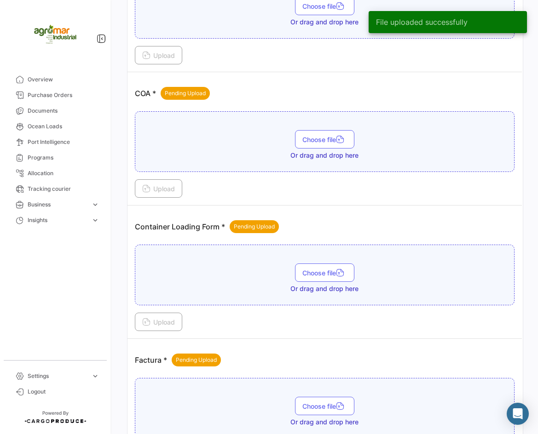
scroll to position [736, 0]
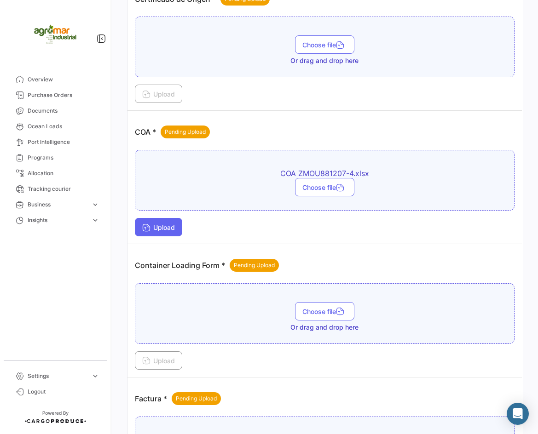
click at [163, 224] on span "Upload" at bounding box center [158, 228] width 33 height 8
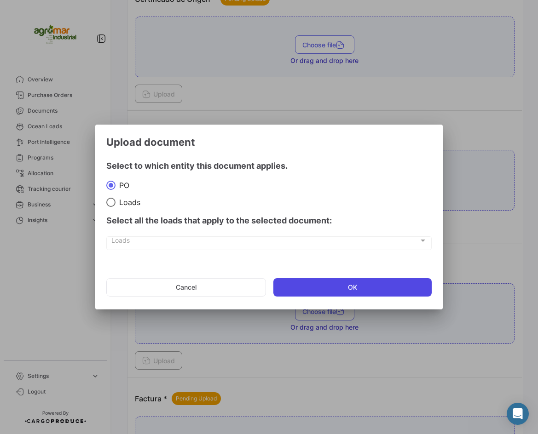
click at [323, 291] on button "OK" at bounding box center [352, 287] width 159 height 18
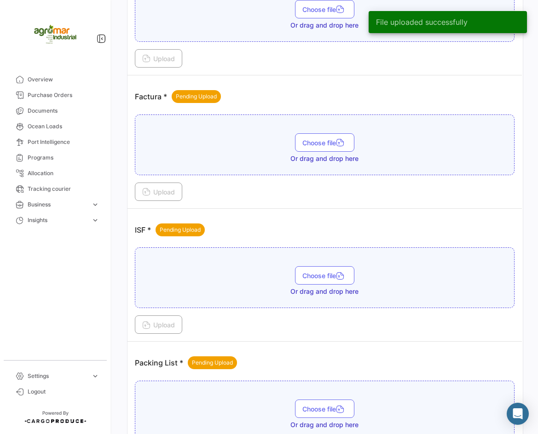
scroll to position [1196, 0]
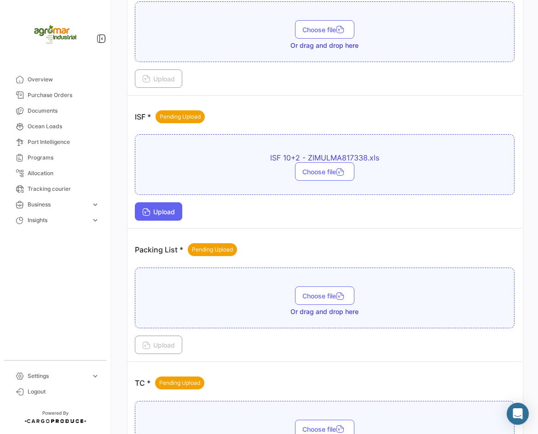
click at [151, 220] on button "Upload" at bounding box center [158, 211] width 47 height 18
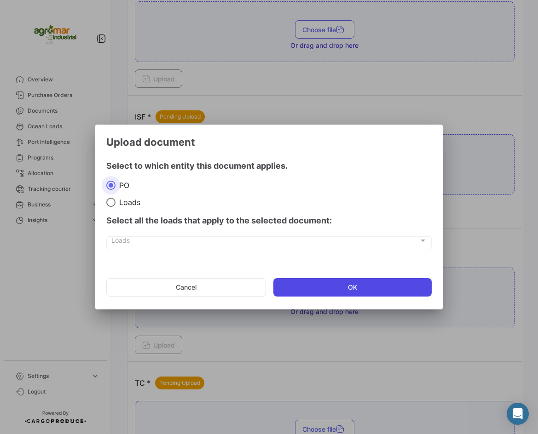
click at [321, 288] on button "OK" at bounding box center [352, 287] width 159 height 18
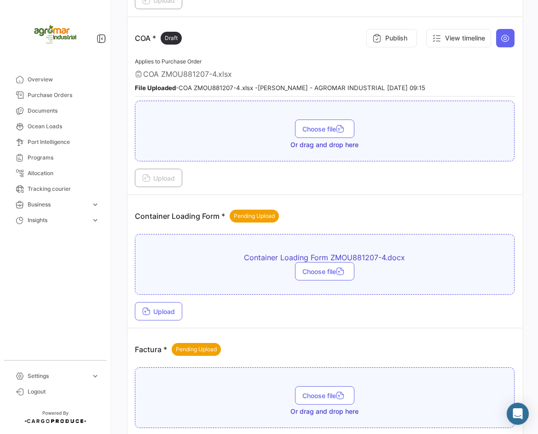
scroll to position [828, 0]
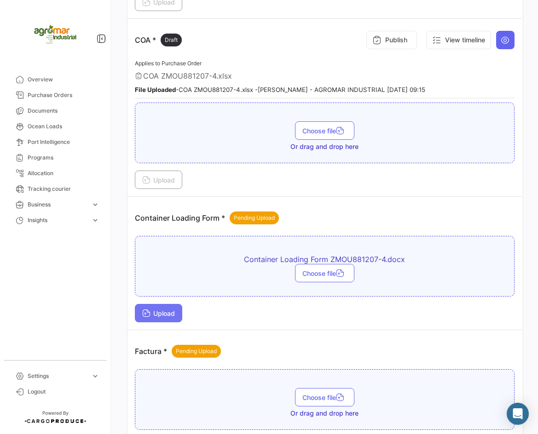
click at [159, 315] on span "Upload" at bounding box center [158, 314] width 33 height 8
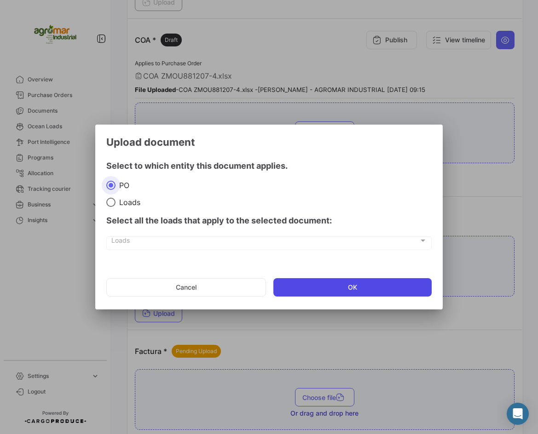
click at [289, 287] on button "OK" at bounding box center [352, 287] width 159 height 18
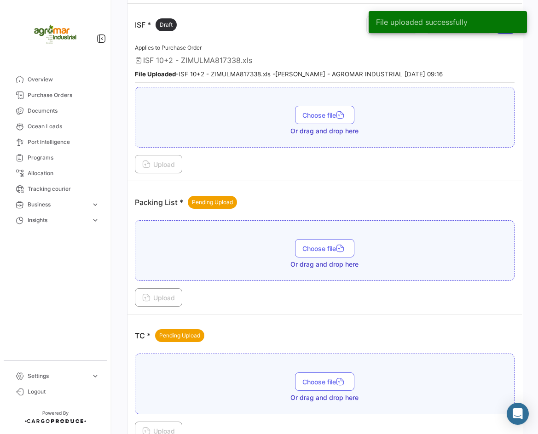
scroll to position [1360, 0]
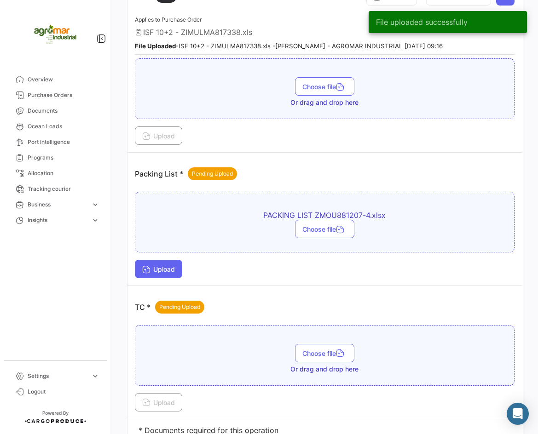
click at [148, 271] on icon at bounding box center [146, 270] width 8 height 8
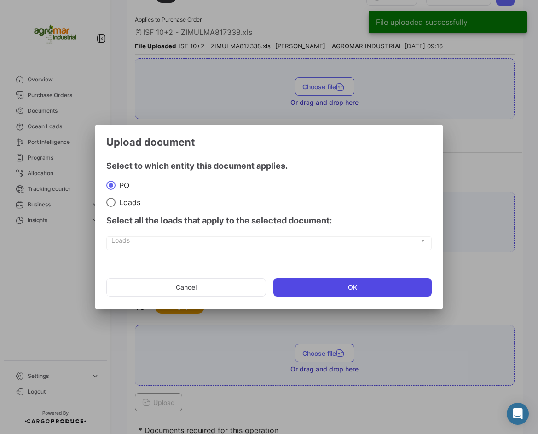
click at [338, 286] on button "OK" at bounding box center [352, 287] width 159 height 18
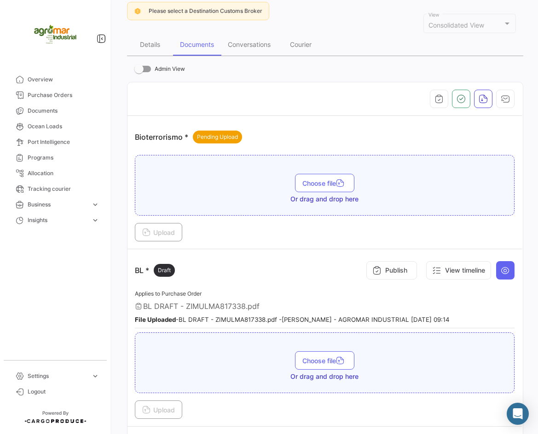
scroll to position [0, 0]
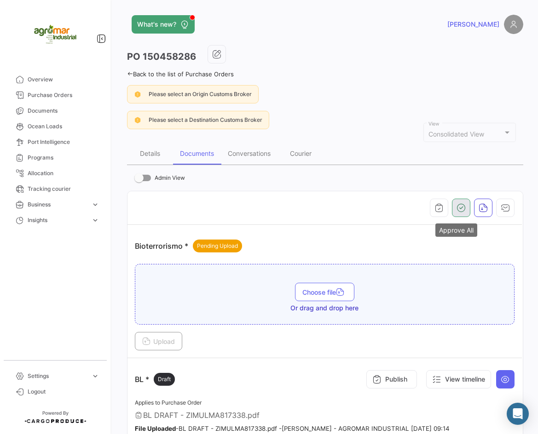
click at [456, 206] on icon "button" at bounding box center [460, 207] width 9 height 9
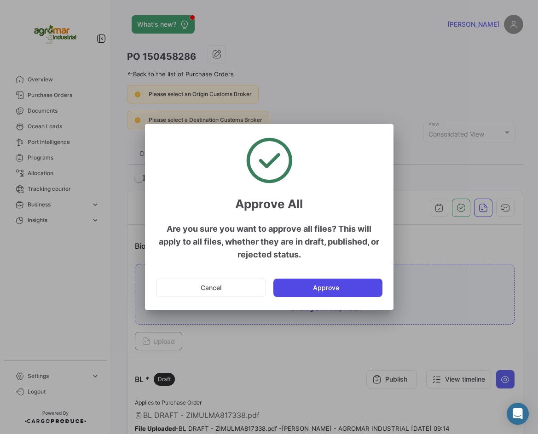
click at [322, 290] on button "Approve" at bounding box center [327, 288] width 109 height 18
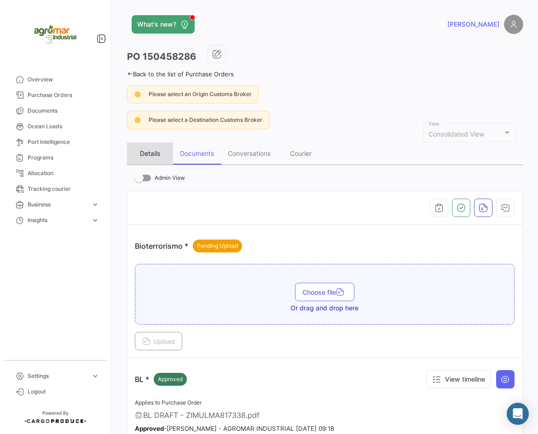
click at [154, 154] on div "Details" at bounding box center [150, 153] width 20 height 8
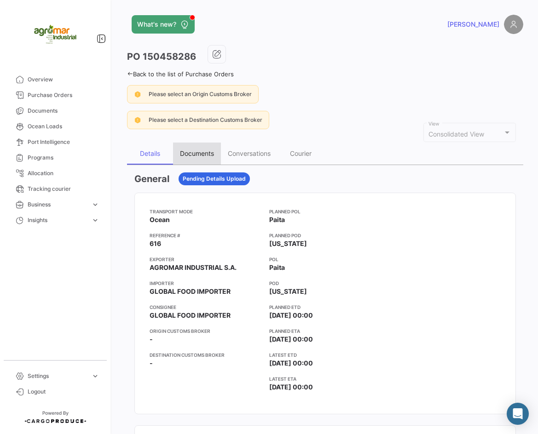
click at [210, 156] on div "Documents" at bounding box center [197, 153] width 34 height 8
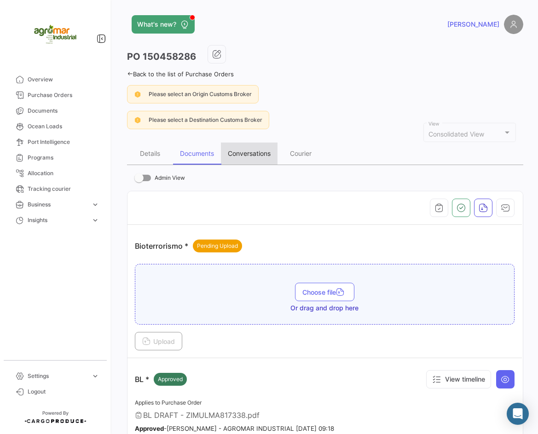
click at [253, 153] on div "Conversations" at bounding box center [249, 153] width 43 height 8
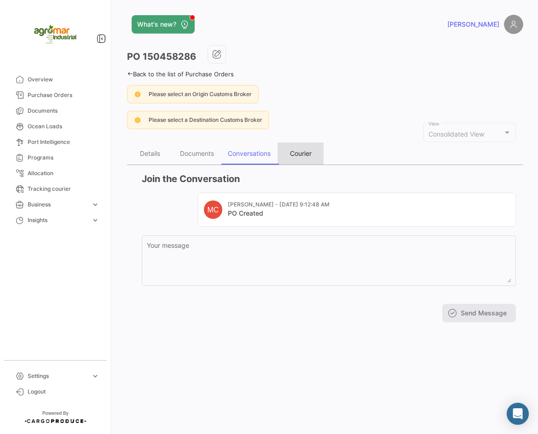
click at [292, 154] on div "Courier" at bounding box center [301, 153] width 22 height 8
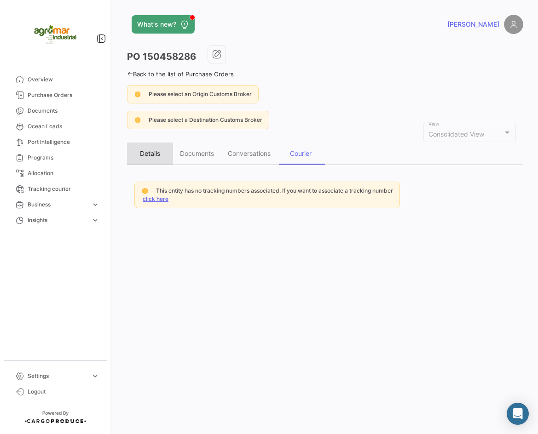
click at [161, 151] on div "Details" at bounding box center [150, 154] width 46 height 22
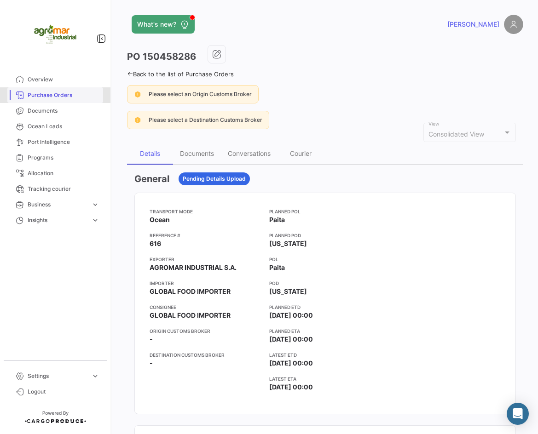
click at [42, 100] on link "Purchase Orders" at bounding box center [55, 95] width 96 height 16
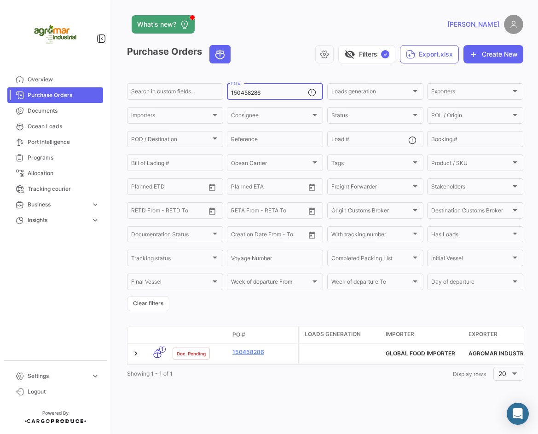
click at [242, 95] on input "150458286" at bounding box center [269, 93] width 77 height 6
paste input "337699"
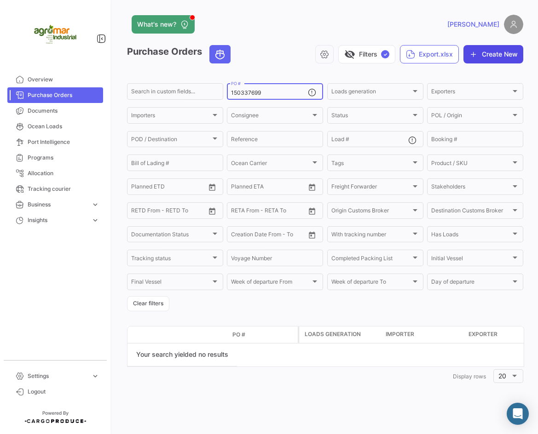
type input "150337699"
click at [477, 48] on button "Create New" at bounding box center [493, 54] width 60 height 18
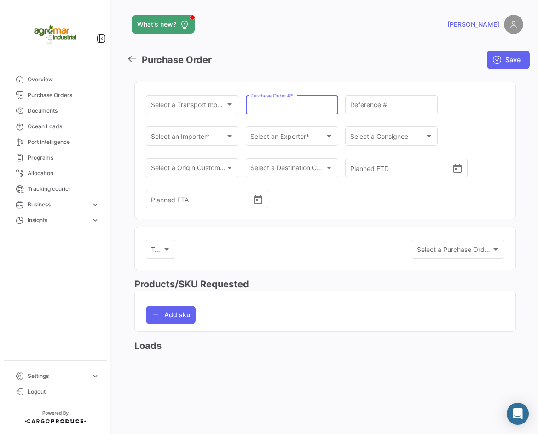
click at [300, 109] on input "Purchase Order # *" at bounding box center [291, 107] width 83 height 8
paste input "150337699"
type input "150337699"
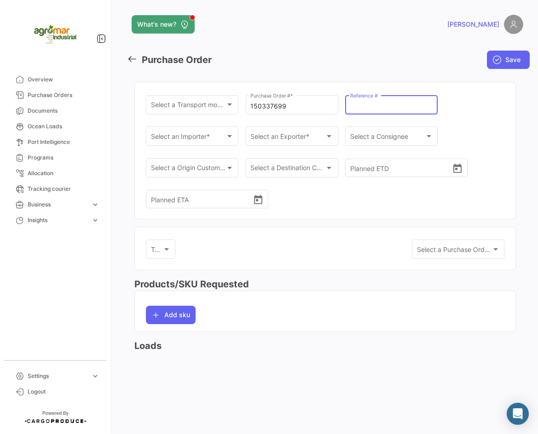
click at [380, 108] on input "Reference #" at bounding box center [391, 107] width 83 height 8
type input "617"
click at [202, 111] on div "Select a Transport mode * Select a Transport mode *" at bounding box center [192, 103] width 83 height 21
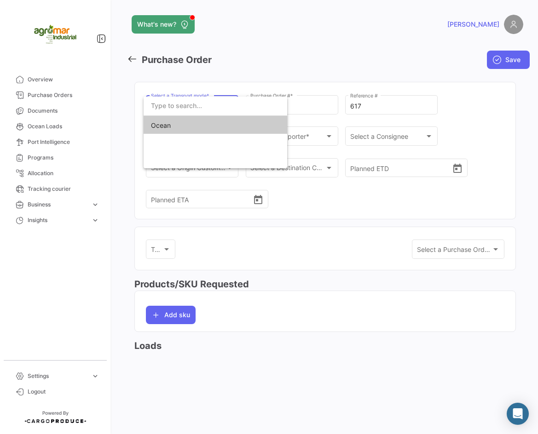
click at [216, 126] on span "Ocean" at bounding box center [215, 125] width 129 height 19
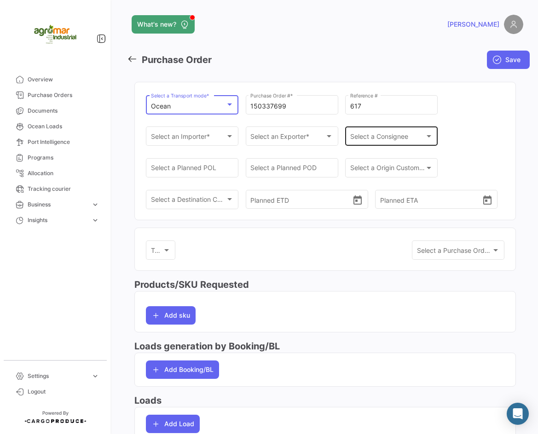
click at [362, 138] on span "Select a Consignee" at bounding box center [387, 138] width 75 height 8
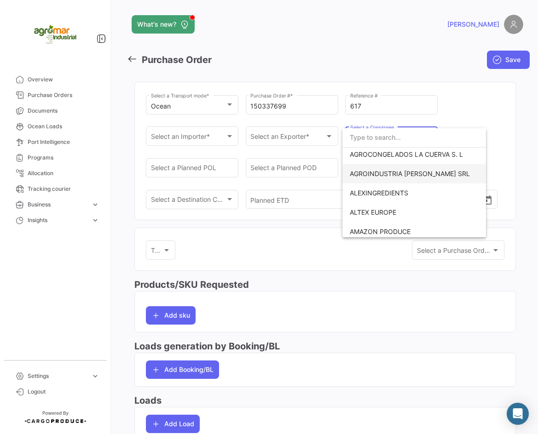
scroll to position [46, 0]
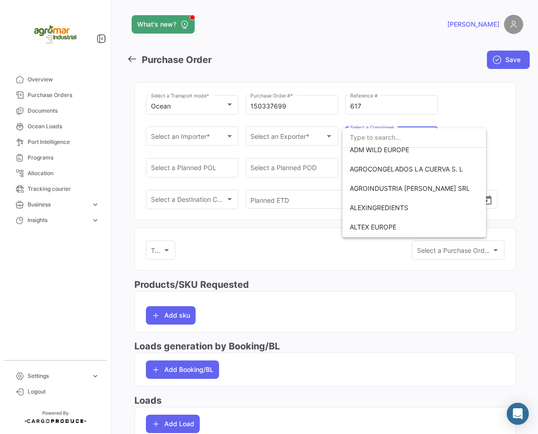
click at [377, 141] on input "dropdown search" at bounding box center [413, 137] width 143 height 19
click at [361, 251] on div at bounding box center [269, 217] width 538 height 434
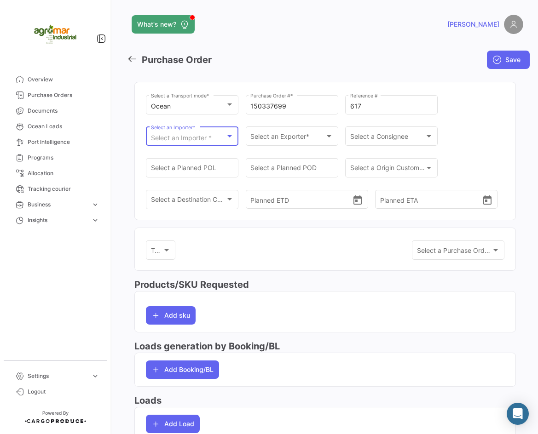
click at [199, 138] on span "Select an Importer *" at bounding box center [181, 138] width 61 height 8
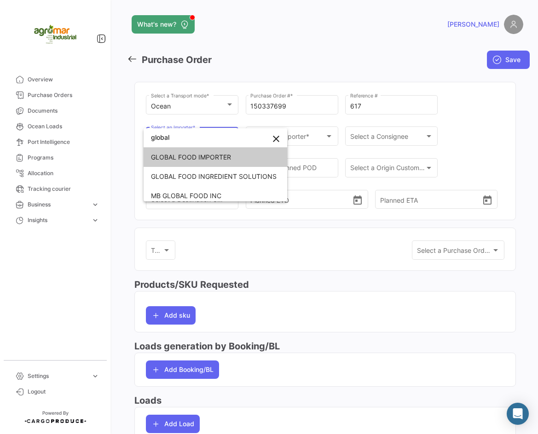
type input "global"
click at [192, 151] on span "GLOBAL FOOD IMPORTER" at bounding box center [215, 157] width 129 height 19
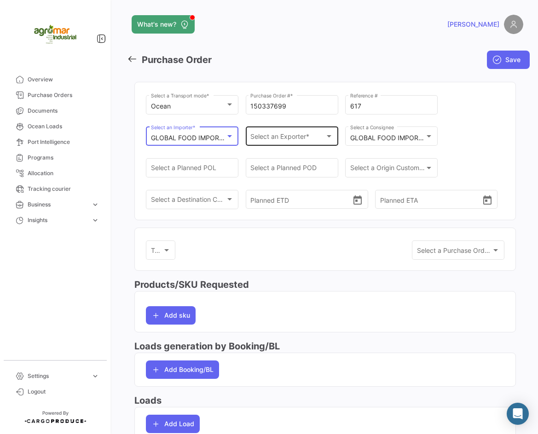
click at [274, 136] on span "Select an Exporter *" at bounding box center [287, 138] width 75 height 8
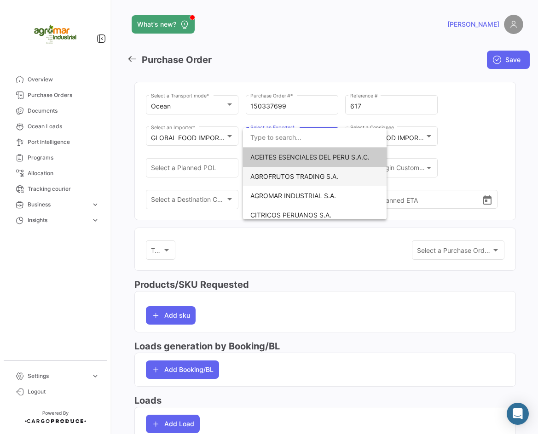
click at [306, 177] on span "AGROFRUTOS TRADING S.A." at bounding box center [294, 176] width 88 height 8
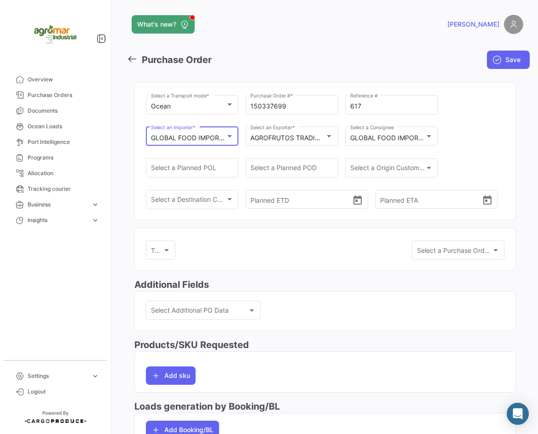
click at [223, 135] on mat-select-trigger "GLOBAL FOOD IMPORTER" at bounding box center [191, 138] width 80 height 8
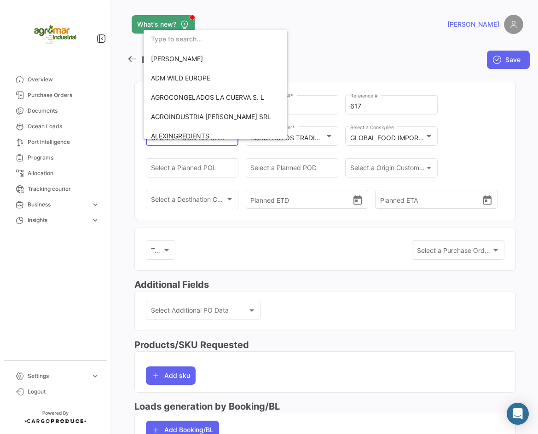
scroll to position [789, 0]
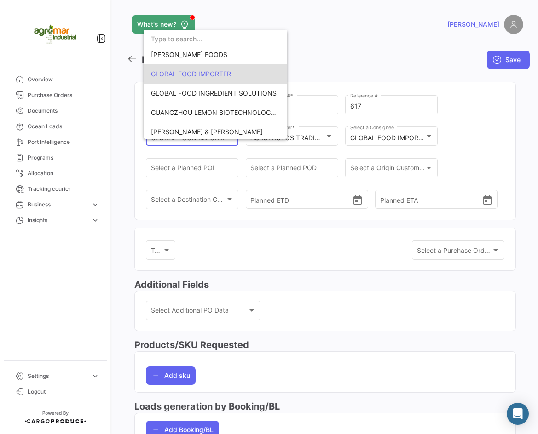
click at [231, 142] on div at bounding box center [269, 217] width 538 height 434
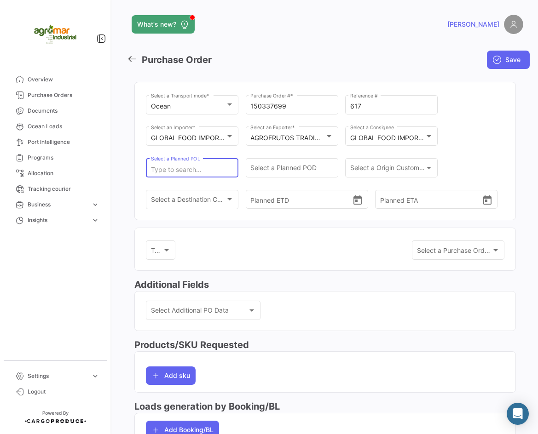
click at [175, 170] on input "Select a Planned POL" at bounding box center [192, 170] width 83 height 8
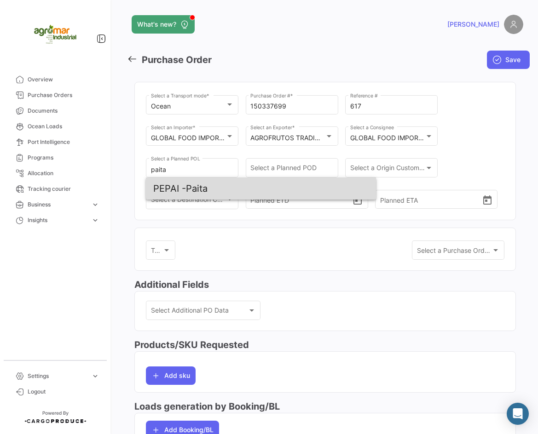
click at [257, 181] on span "PEPAI - Paita" at bounding box center [260, 189] width 215 height 22
type input "Paita"
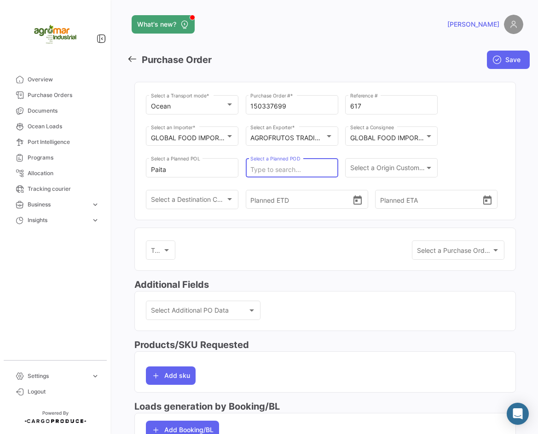
click at [281, 169] on input "Select a Planned POD" at bounding box center [291, 170] width 83 height 8
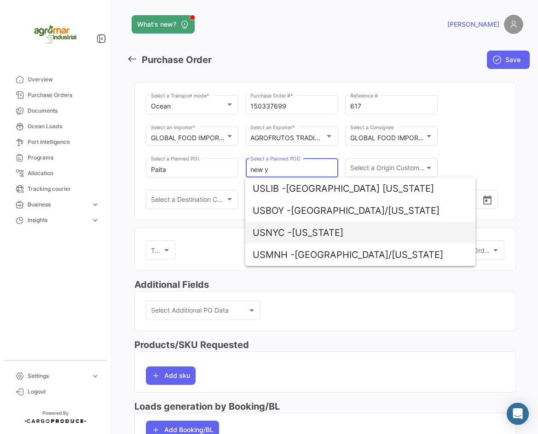
click at [337, 234] on span "USNYC - [US_STATE]" at bounding box center [359, 233] width 215 height 22
type input "[US_STATE]"
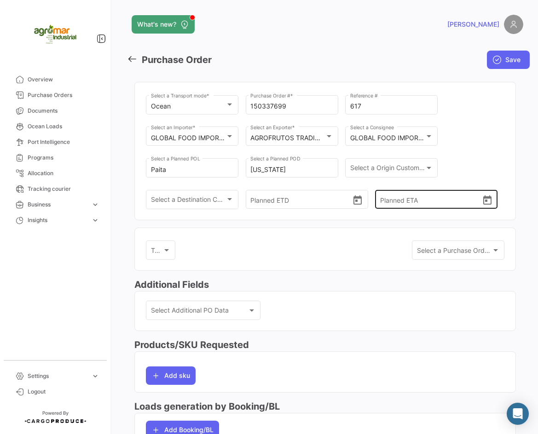
click at [380, 175] on div "Planned ETA" at bounding box center [436, 192] width 113 height 34
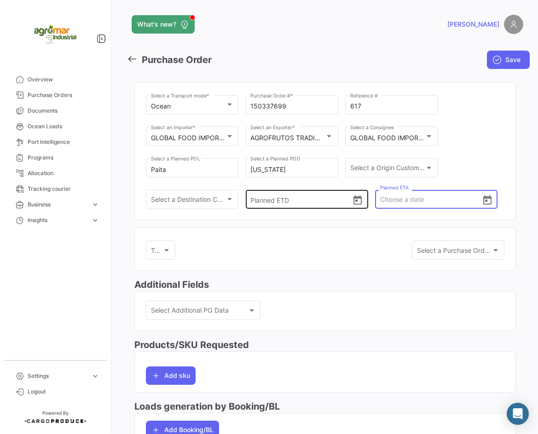
click at [289, 195] on input "Planned ETD" at bounding box center [301, 200] width 102 height 32
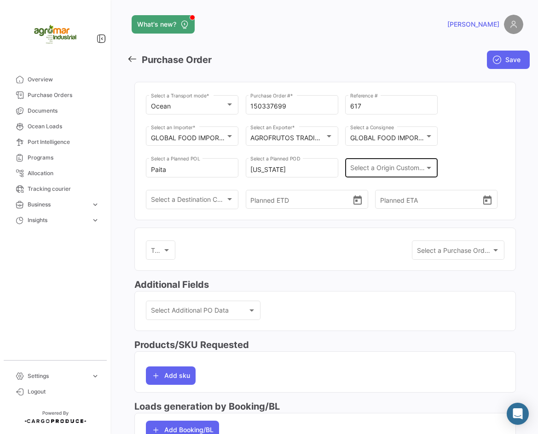
click at [383, 163] on div "Select a Origin Customs Broker Select a Origin Customs Broker" at bounding box center [391, 166] width 83 height 21
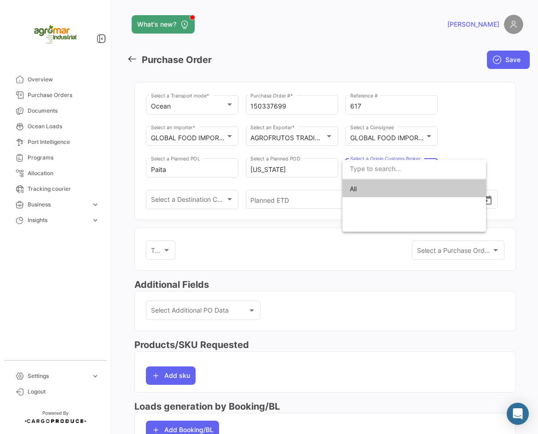
click at [248, 202] on div at bounding box center [269, 217] width 538 height 434
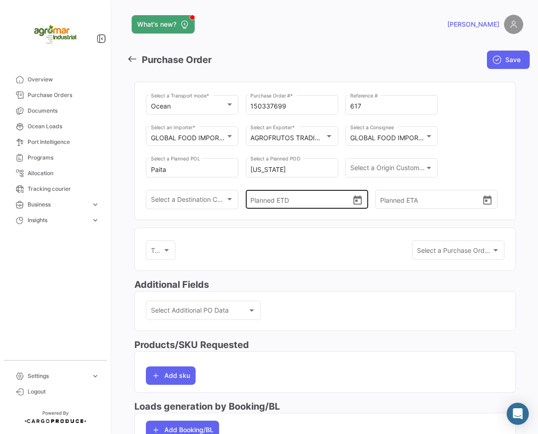
click at [257, 202] on input "Planned ETD" at bounding box center [301, 200] width 102 height 32
click at [263, 200] on input "[DATE]" at bounding box center [301, 200] width 102 height 32
click at [268, 199] on input "[DATE]" at bounding box center [301, 200] width 102 height 32
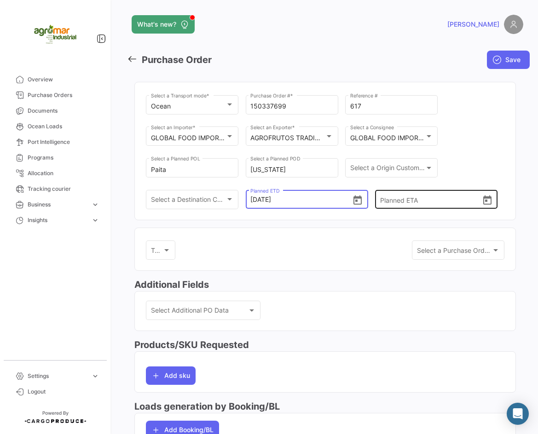
type input "[DATE] 00:00"
click at [414, 195] on input "Planned ETA" at bounding box center [431, 200] width 102 height 32
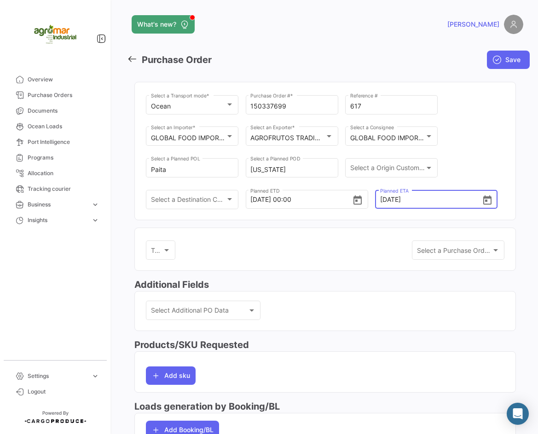
click at [380, 201] on input "[DATE]" at bounding box center [431, 200] width 102 height 32
type input "[DATE] 00:00"
click at [451, 160] on div "Ocean Select a Transport mode * 150337699 Purchase Order # * 617 Reference # GL…" at bounding box center [325, 156] width 358 height 126
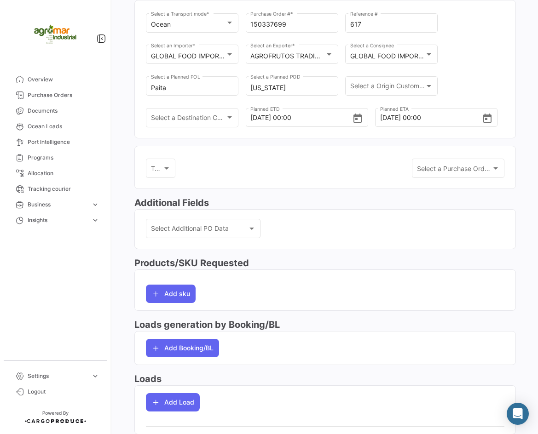
scroll to position [66, 0]
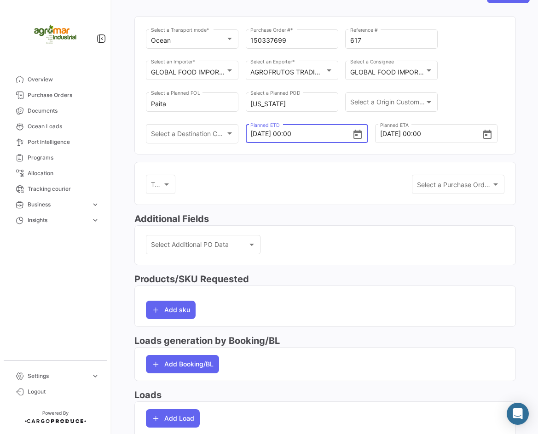
drag, startPoint x: 281, startPoint y: 133, endPoint x: 249, endPoint y: 138, distance: 32.5
click at [249, 138] on div "[DATE] 00:00 Planned ETD" at bounding box center [307, 133] width 122 height 20
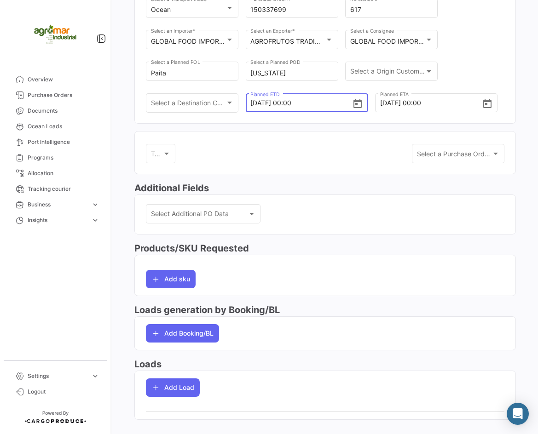
scroll to position [112, 0]
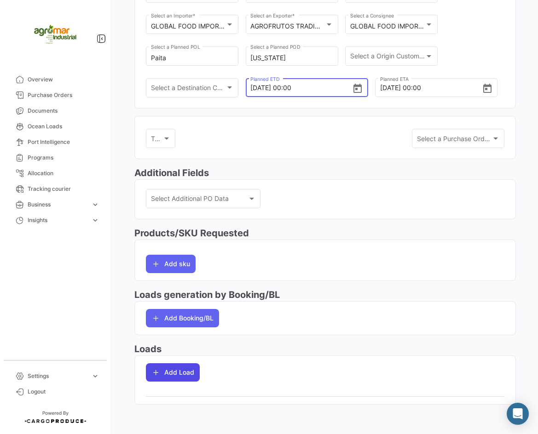
click at [180, 376] on button "Add Load" at bounding box center [173, 372] width 54 height 18
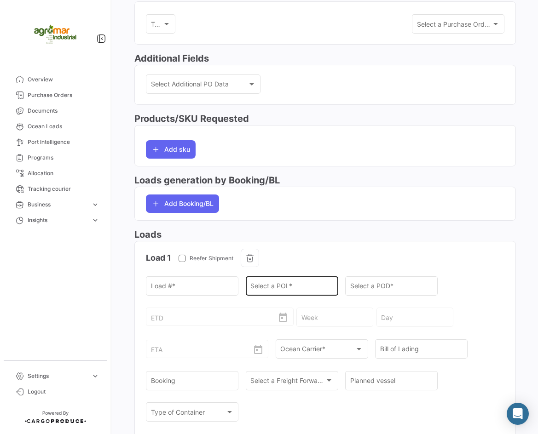
scroll to position [204, 0]
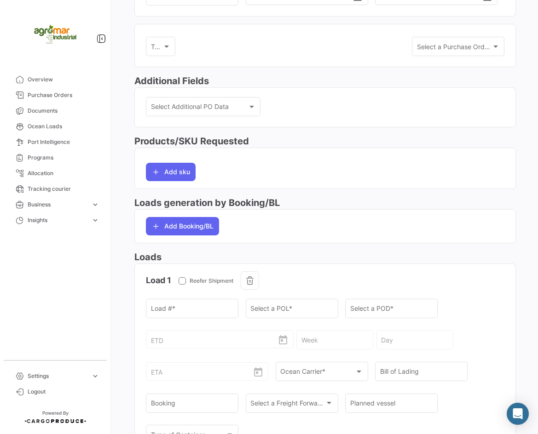
click at [188, 345] on div "ETD" at bounding box center [220, 332] width 138 height 34
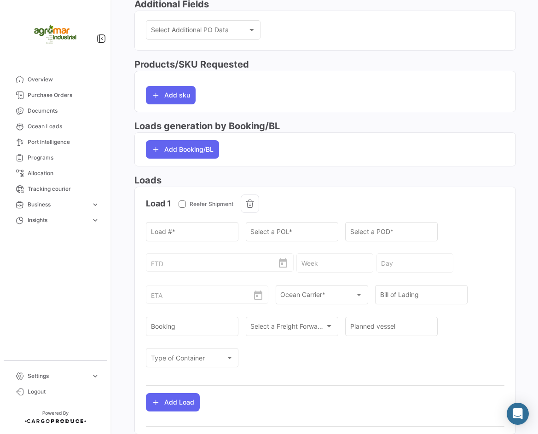
scroll to position [264, 0]
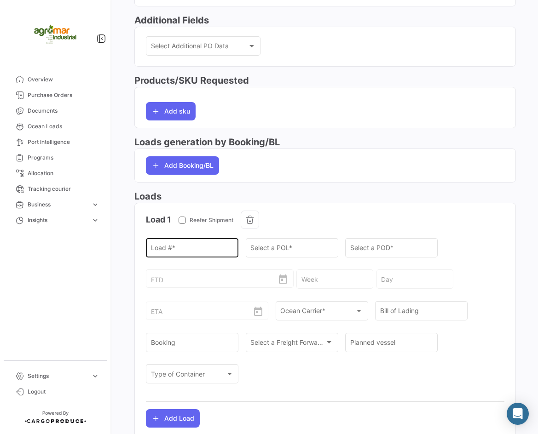
click at [185, 245] on div "Load # *" at bounding box center [192, 246] width 83 height 21
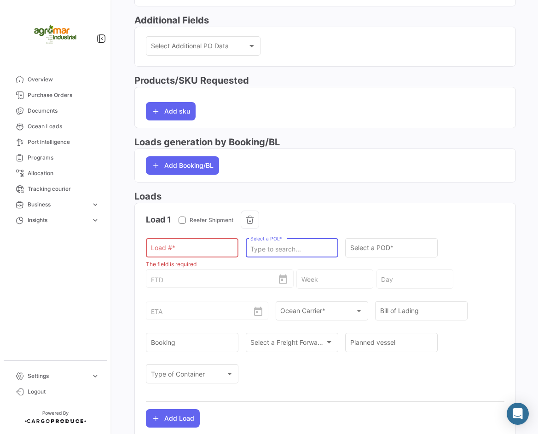
click at [258, 252] on input "Select a POL *" at bounding box center [291, 250] width 83 height 8
type input "n"
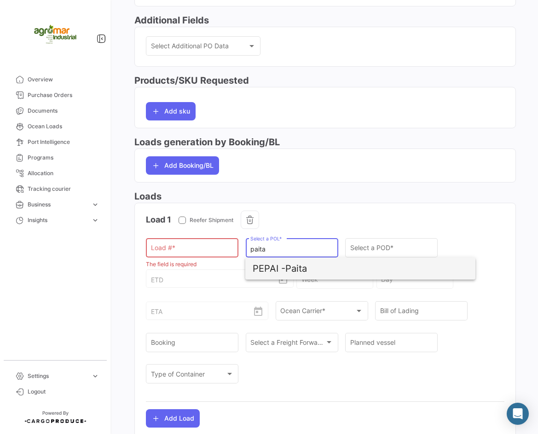
click at [281, 264] on span "PEPAI -" at bounding box center [268, 268] width 33 height 11
type input "Paita"
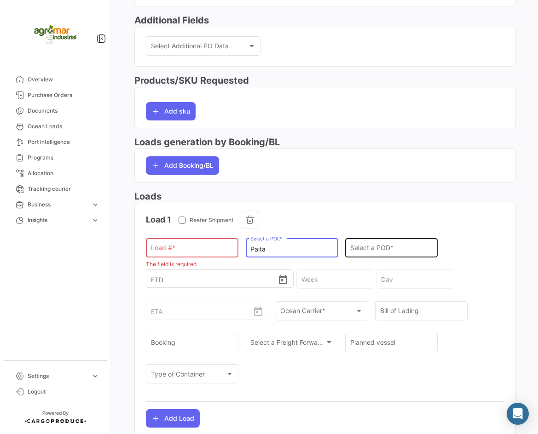
click at [379, 248] on input "Select a POD *" at bounding box center [391, 250] width 83 height 8
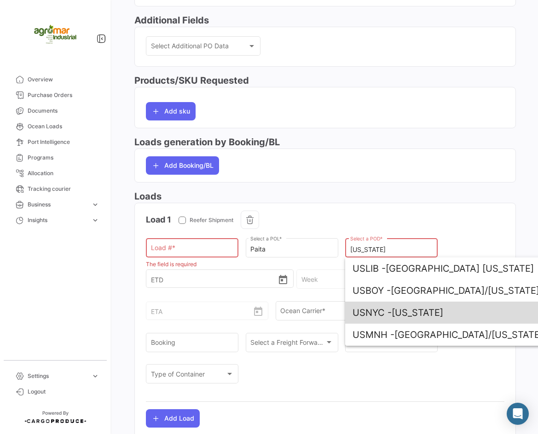
click at [407, 316] on span "USNYC - [US_STATE]" at bounding box center [459, 313] width 215 height 22
type input "[US_STATE]"
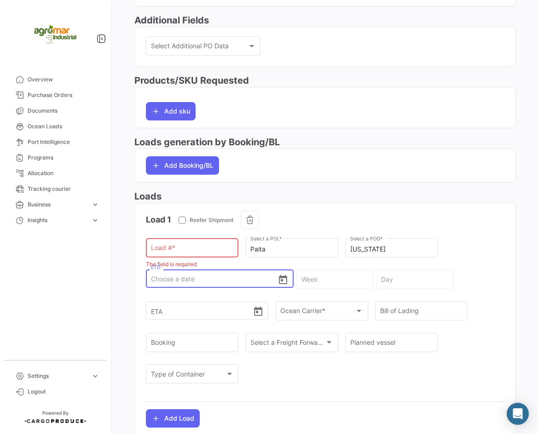
click at [206, 280] on input "ETD" at bounding box center [214, 279] width 127 height 32
paste input "[DATE]"
type input "[DATE]"
type input "34 - 2025"
type input "[DATE]"
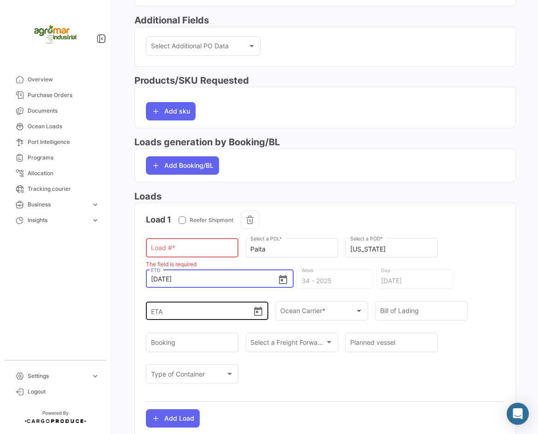
type input "[DATE] 00:00"
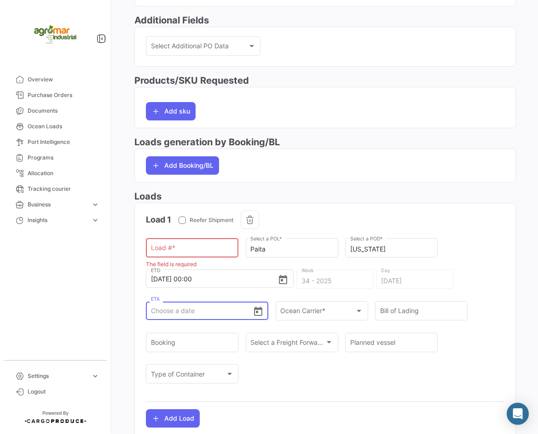
click at [179, 308] on input "ETA" at bounding box center [202, 311] width 102 height 32
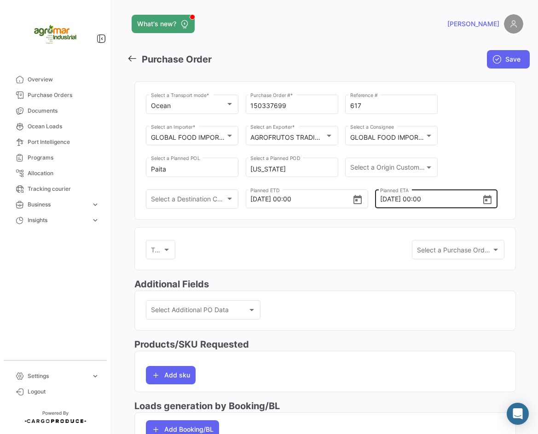
scroll to position [0, 0]
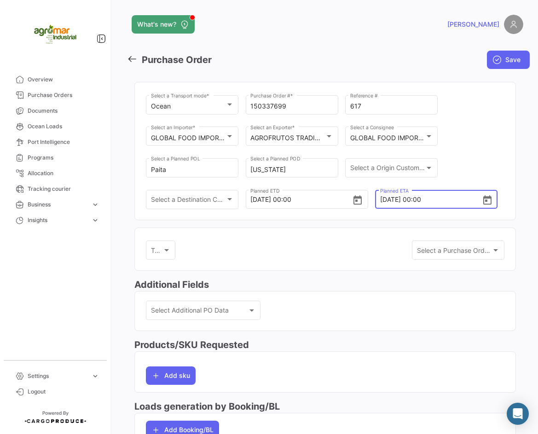
drag, startPoint x: 396, startPoint y: 201, endPoint x: 358, endPoint y: 198, distance: 38.3
click at [358, 198] on div "Ocean Select a Transport mode * 150337699 Purchase Order # * 617 Reference # GL…" at bounding box center [325, 156] width 358 height 126
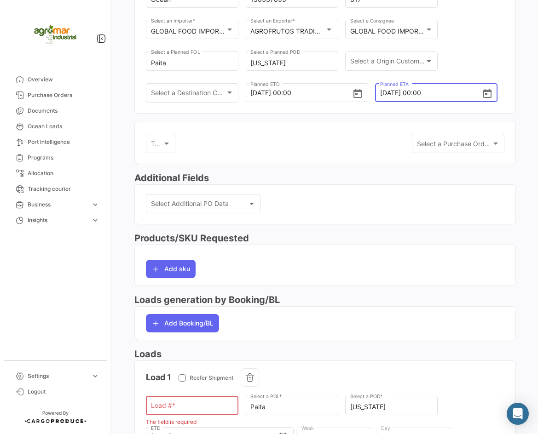
scroll to position [310, 0]
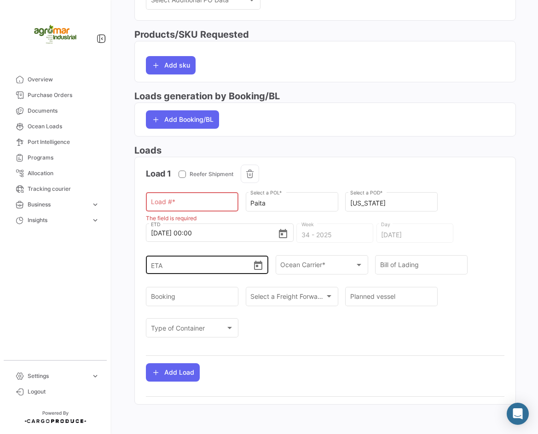
click at [172, 264] on input "ETA" at bounding box center [202, 265] width 102 height 32
paste input "[DATE]"
type input "[DATE] 00:00"
click at [467, 235] on div "Load # * The field is required Paita Select a POL * [US_STATE] Select a POD * […" at bounding box center [325, 269] width 358 height 158
click at [181, 201] on input "Load # *" at bounding box center [192, 204] width 83 height 8
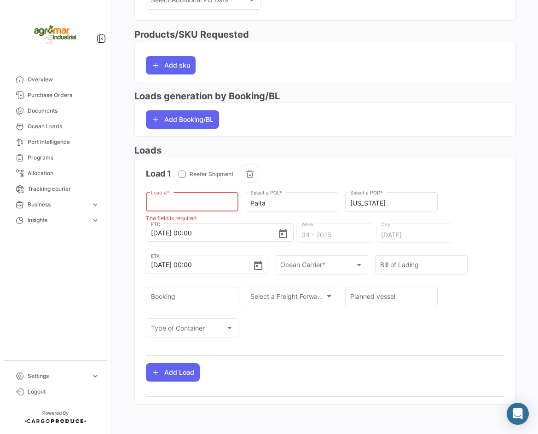
paste input "ZMOU8814415"
type input "ZMOU8814415"
click at [464, 195] on div "ZMOU8814415 Load # * Paita Select a POL * [US_STATE] Select a POD * [DATE] 00:0…" at bounding box center [325, 269] width 358 height 158
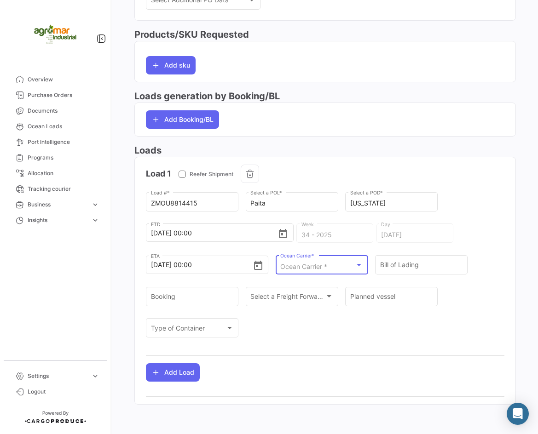
click at [306, 270] on span "Ocean Carrier *" at bounding box center [303, 267] width 47 height 8
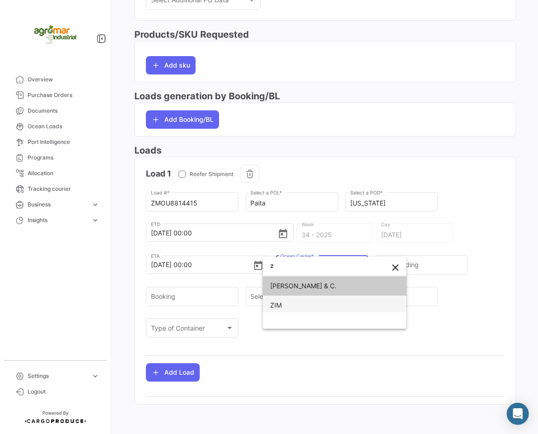
type input "z"
click at [293, 311] on span "ZIM" at bounding box center [334, 305] width 129 height 19
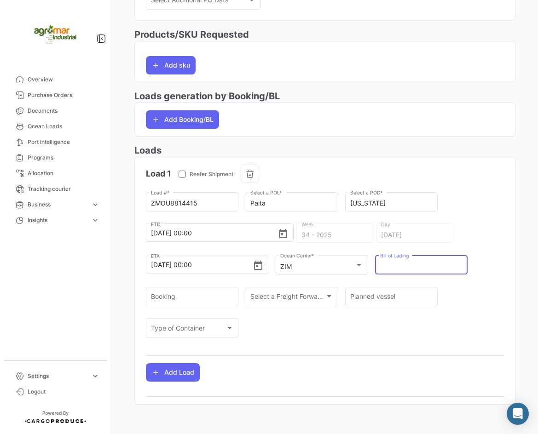
click at [405, 263] on input "Bill of Lading" at bounding box center [421, 267] width 83 height 8
click at [387, 244] on div "[DATE] Day" at bounding box center [414, 238] width 77 height 29
click at [401, 264] on input "Bill of Lading" at bounding box center [421, 267] width 83 height 8
paste input "ZIMULMA817340"
type input "ZIMULMA817340"
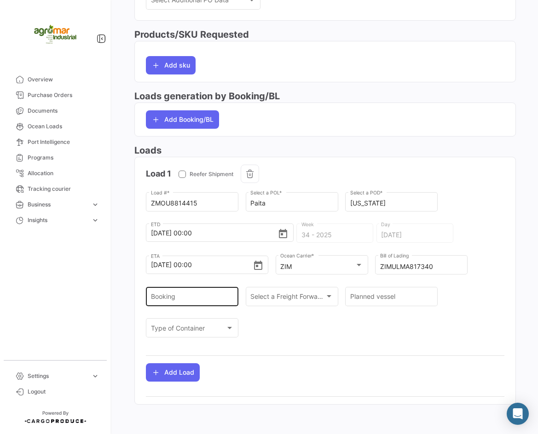
click at [204, 294] on div "Booking" at bounding box center [192, 295] width 83 height 21
paste input "ZIMULMA817340"
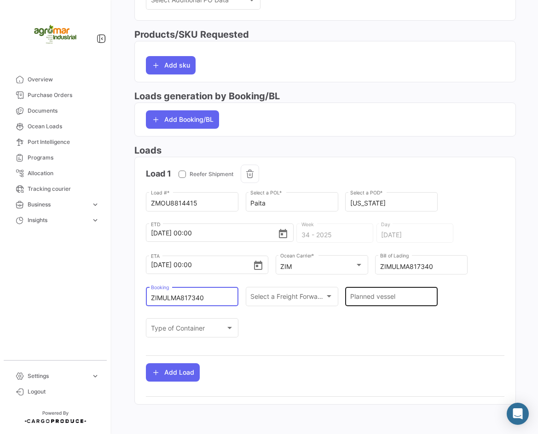
type input "ZIMULMA817340"
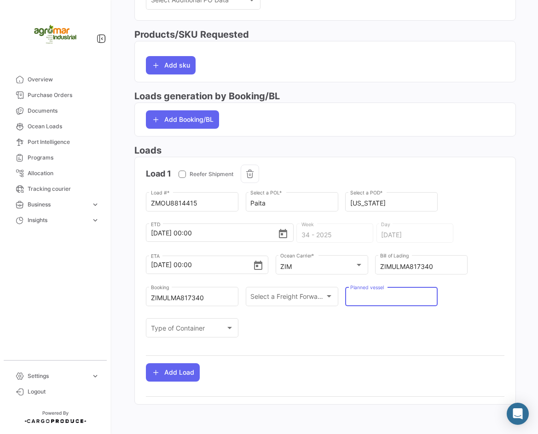
click at [408, 300] on input "Planned vessel" at bounding box center [391, 298] width 83 height 8
click at [378, 292] on div "Planned vessel" at bounding box center [391, 295] width 83 height 21
paste input "AS [PERSON_NAME] 106N"
type input "AS [PERSON_NAME] 106N"
click at [487, 281] on div "ZMOU8814415 Load # * Paita Select a POL * [US_STATE] Select a POD * [DATE] 00:0…" at bounding box center [325, 269] width 358 height 158
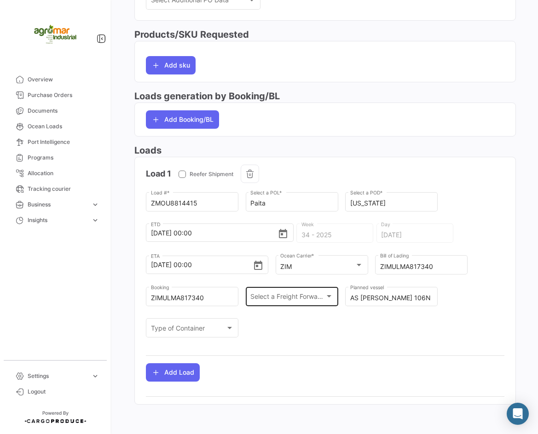
click at [264, 297] on span "Select a Freight Forwarder" at bounding box center [287, 298] width 75 height 8
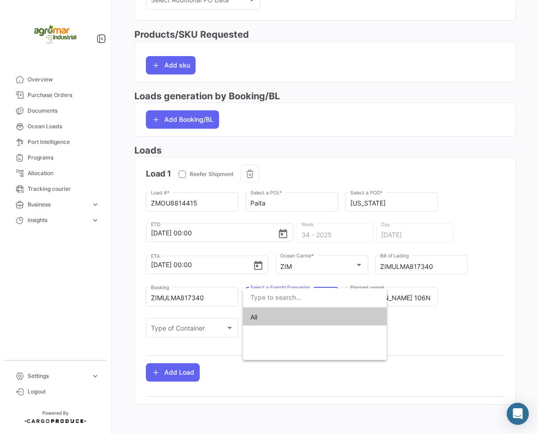
click at [444, 384] on div at bounding box center [269, 217] width 538 height 434
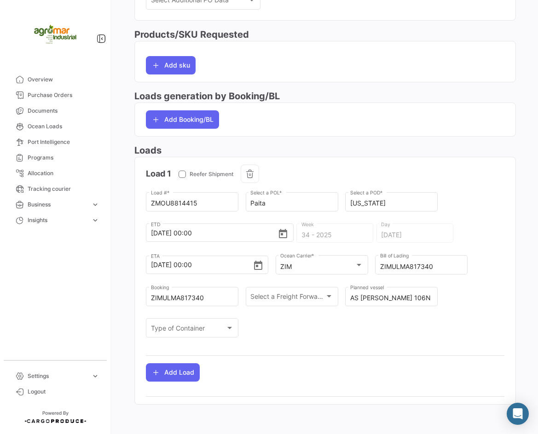
click at [433, 340] on div "ZMOU8814415 Load # * Paita Select a POL * [US_STATE] Select a POD * [DATE] 00:0…" at bounding box center [325, 269] width 358 height 158
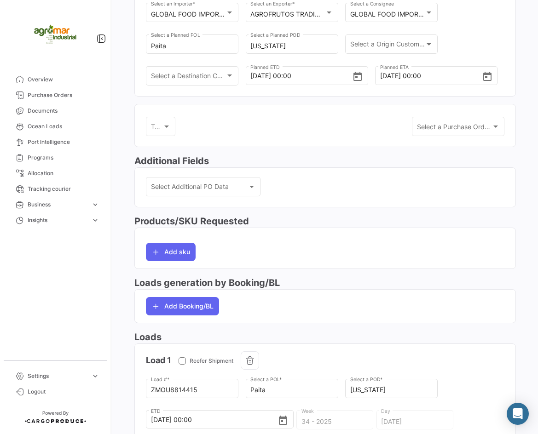
scroll to position [80, 0]
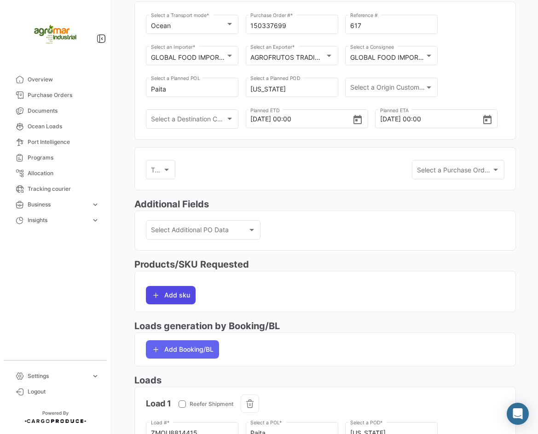
click at [172, 296] on button "Add sku" at bounding box center [171, 295] width 50 height 18
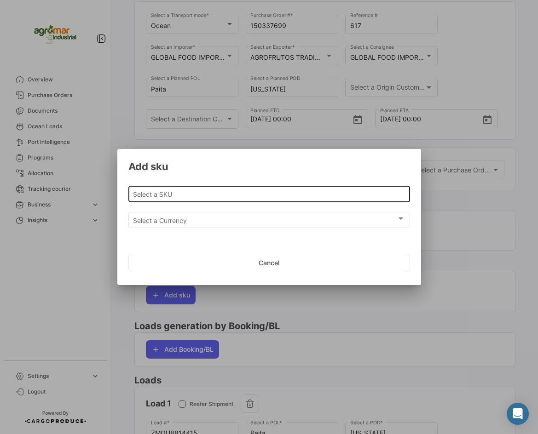
click at [242, 187] on div "Select a SKU" at bounding box center [269, 193] width 272 height 18
click at [153, 188] on div "Select a SKU" at bounding box center [269, 193] width 272 height 18
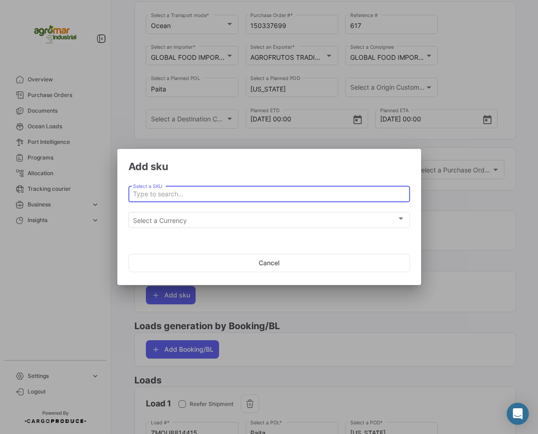
click at [156, 193] on input "Select a SKU" at bounding box center [269, 194] width 272 height 8
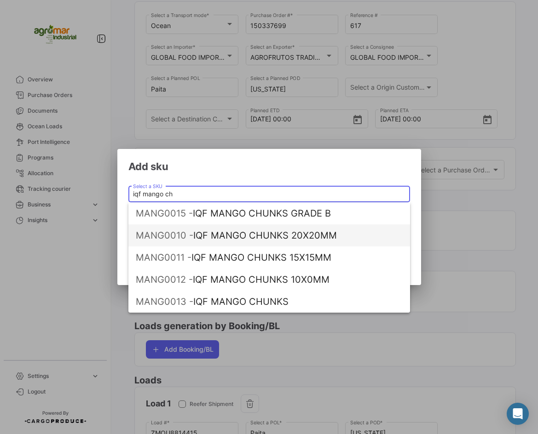
click at [333, 243] on span "MANG0010 - IQF MANGO CHUNKS 20X20MM" at bounding box center [269, 235] width 267 height 22
type input "IQF MANGO CHUNKS 20X20MM"
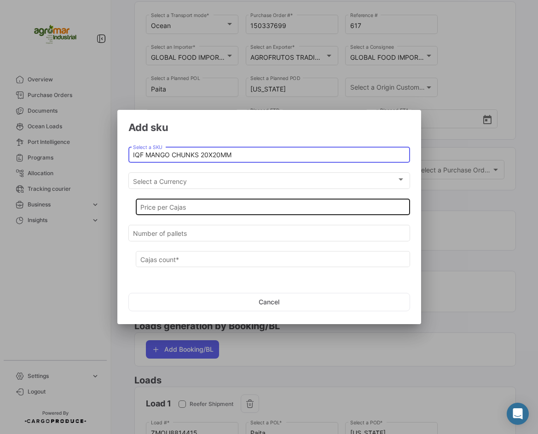
click at [214, 209] on input "Price per Cajas" at bounding box center [272, 208] width 264 height 8
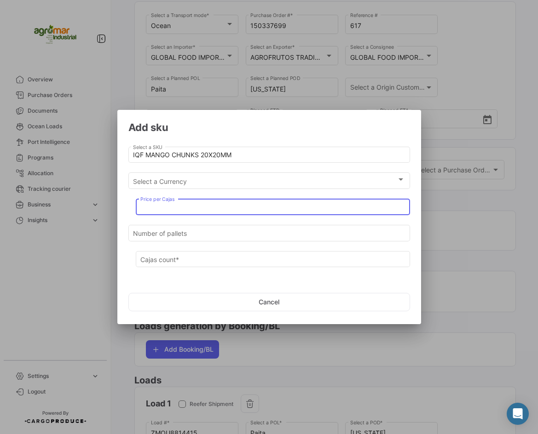
click at [190, 207] on input "Price per Cajas" at bounding box center [272, 208] width 264 height 8
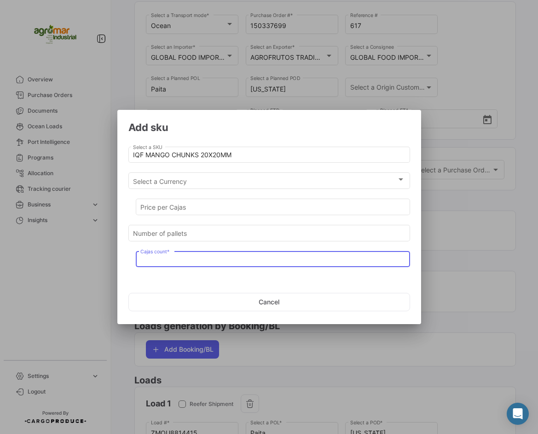
click at [195, 257] on input "Cajas count *" at bounding box center [272, 260] width 264 height 8
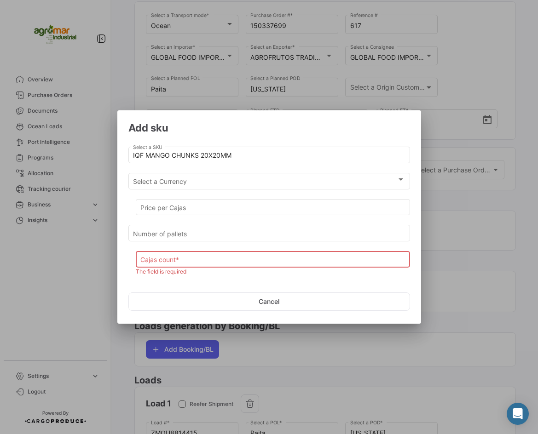
click at [167, 259] on input "Cajas count *" at bounding box center [272, 260] width 264 height 8
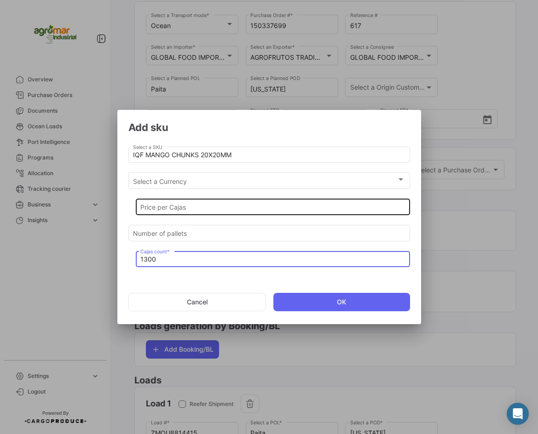
type input "1300"
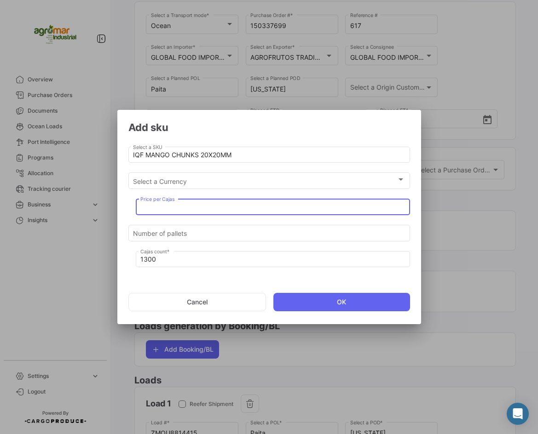
click at [220, 210] on input "Price per Cajas" at bounding box center [272, 208] width 264 height 8
type input "2"
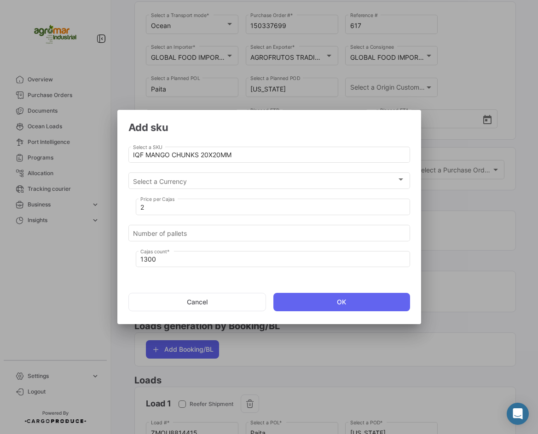
click at [295, 217] on div "2 Price per Cajas" at bounding box center [273, 210] width 274 height 23
click at [287, 241] on div "Number of pallets" at bounding box center [269, 232] width 272 height 18
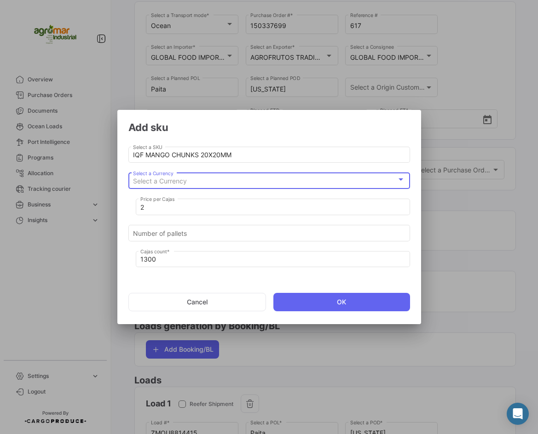
click at [278, 181] on div "Select a Currency" at bounding box center [265, 182] width 264 height 8
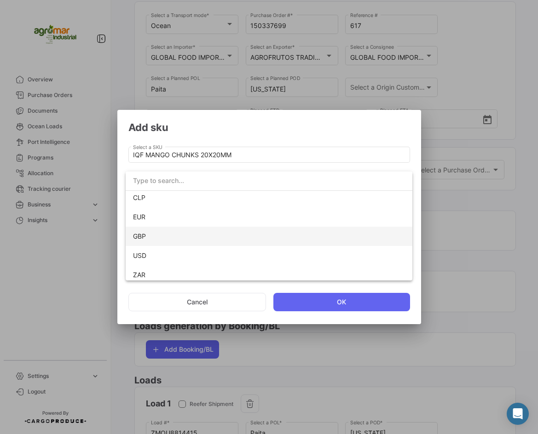
scroll to position [65, 0]
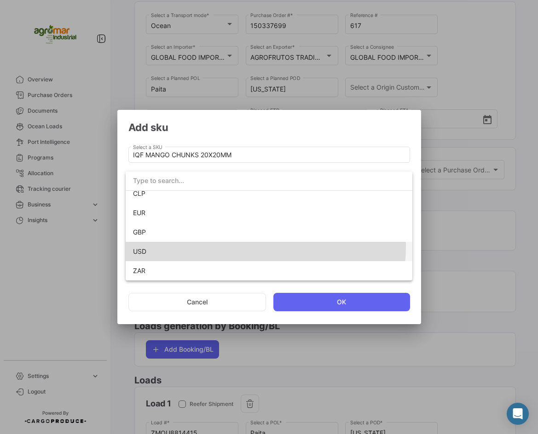
click at [229, 247] on span "USD" at bounding box center [269, 251] width 272 height 19
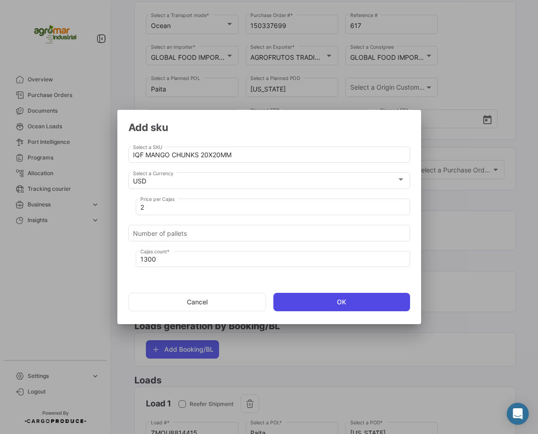
click at [329, 298] on button "OK" at bounding box center [341, 302] width 137 height 18
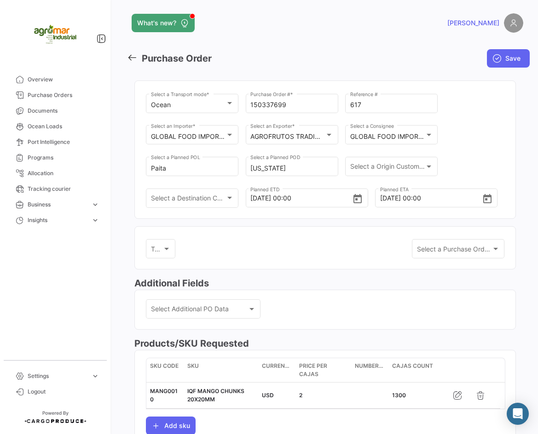
scroll to position [0, 0]
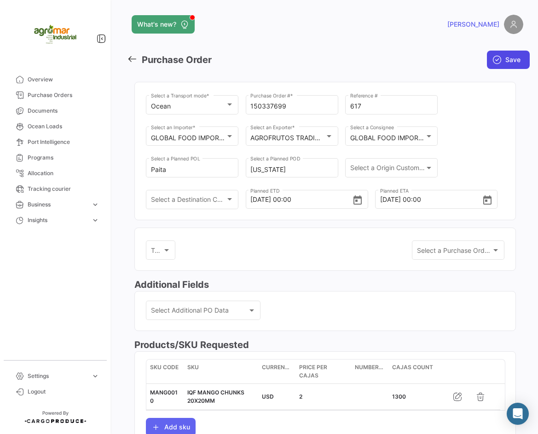
click at [506, 60] on span "Save" at bounding box center [512, 59] width 15 height 9
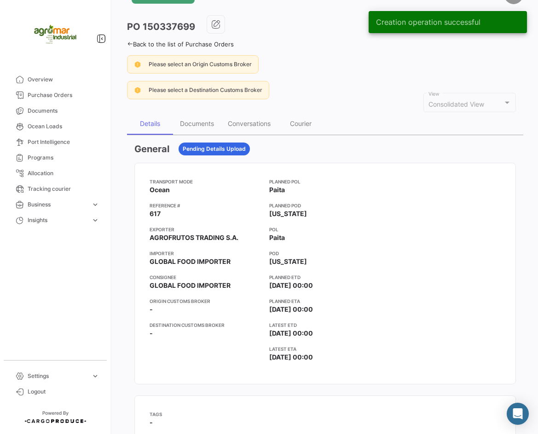
scroll to position [46, 0]
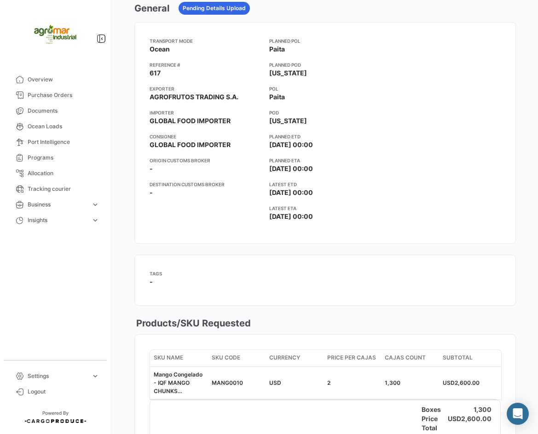
scroll to position [92, 0]
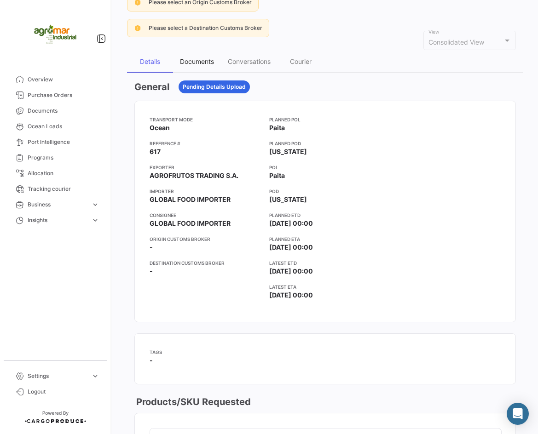
click at [201, 56] on div "Documents" at bounding box center [197, 62] width 48 height 22
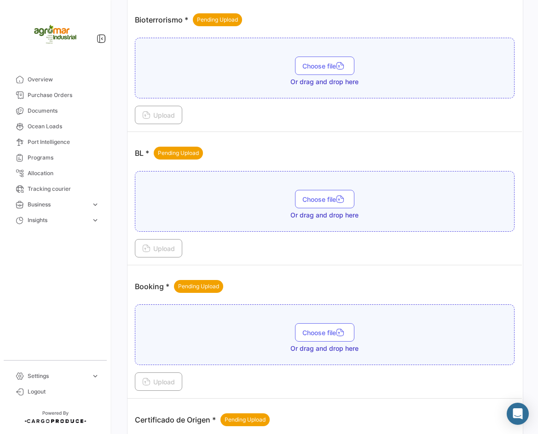
scroll to position [230, 0]
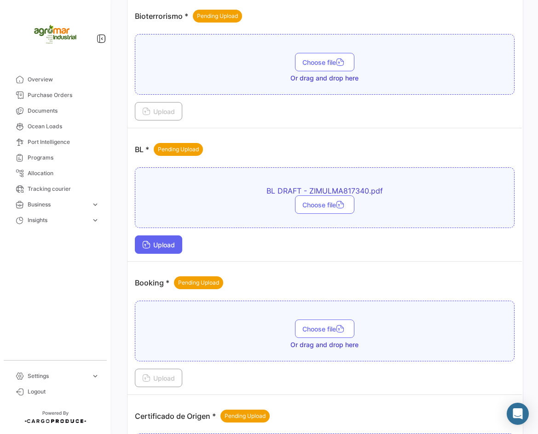
click at [149, 245] on icon at bounding box center [146, 245] width 8 height 8
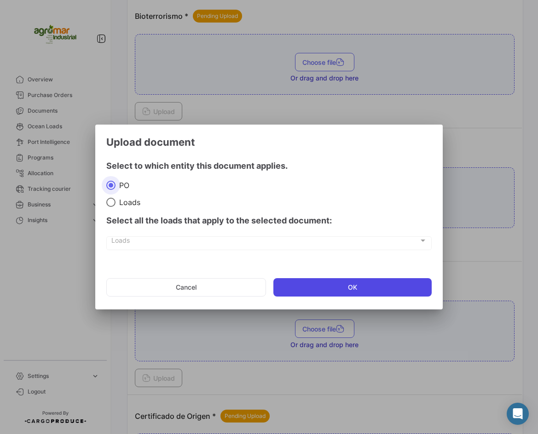
click at [338, 294] on button "OK" at bounding box center [352, 287] width 159 height 18
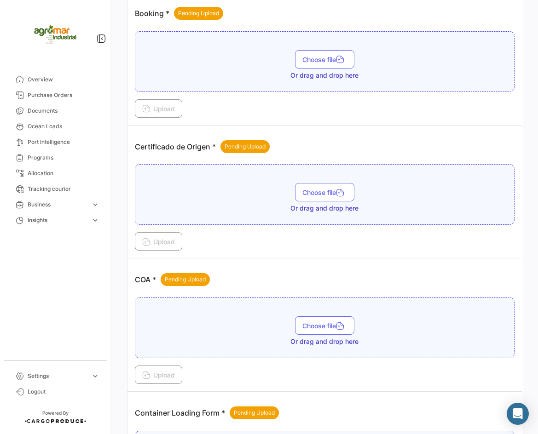
scroll to position [506, 0]
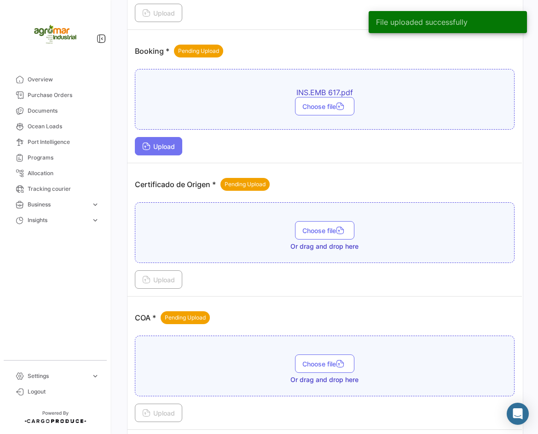
click at [149, 147] on icon at bounding box center [146, 147] width 8 height 8
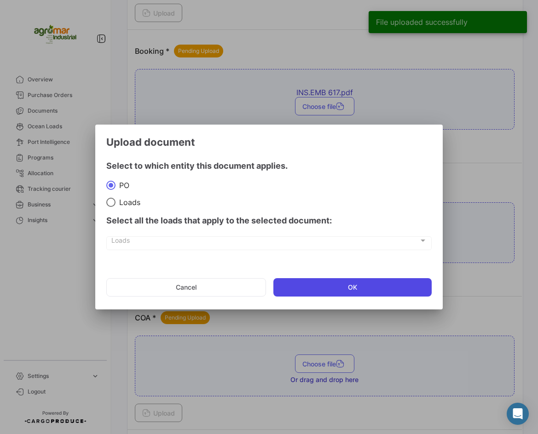
click at [306, 294] on button "OK" at bounding box center [352, 287] width 159 height 18
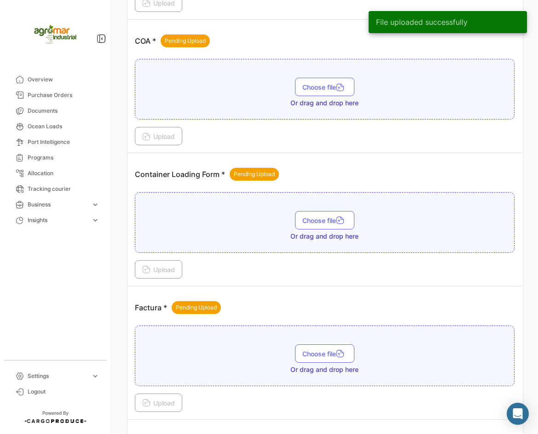
scroll to position [828, 0]
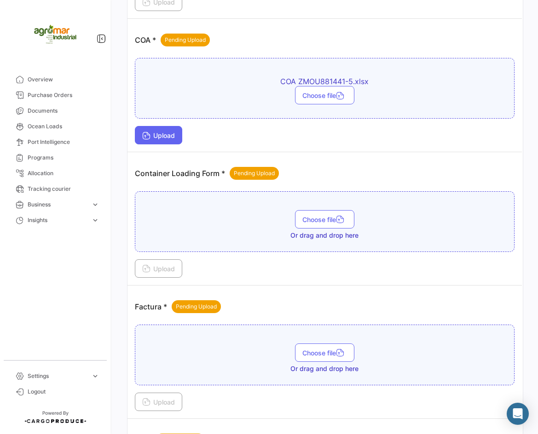
click at [162, 130] on button "Upload" at bounding box center [158, 135] width 47 height 18
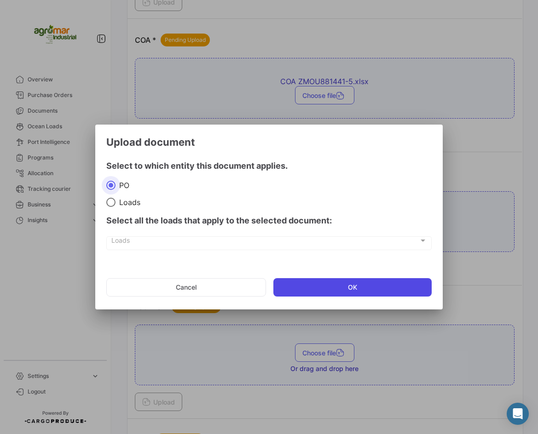
click at [316, 281] on button "OK" at bounding box center [352, 287] width 159 height 18
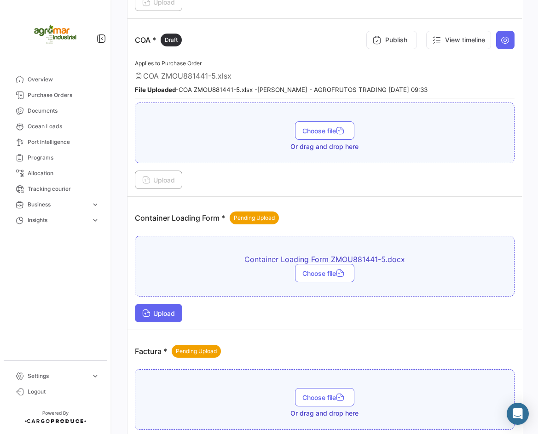
click at [173, 312] on span "Upload" at bounding box center [158, 314] width 33 height 8
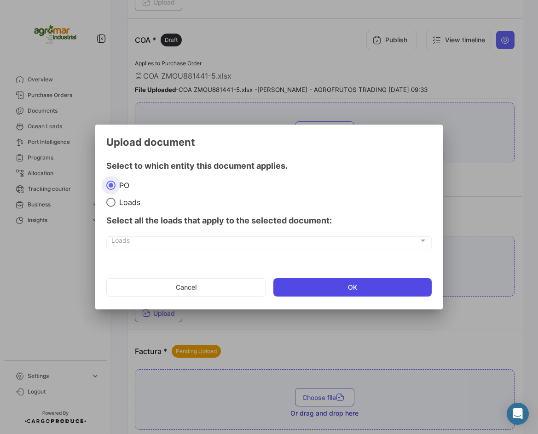
click at [339, 293] on button "OK" at bounding box center [352, 287] width 159 height 18
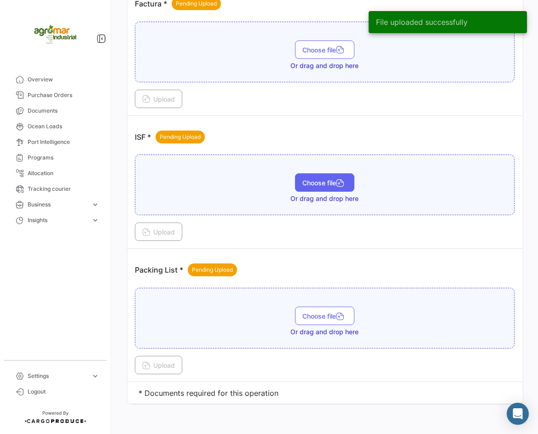
scroll to position [1182, 0]
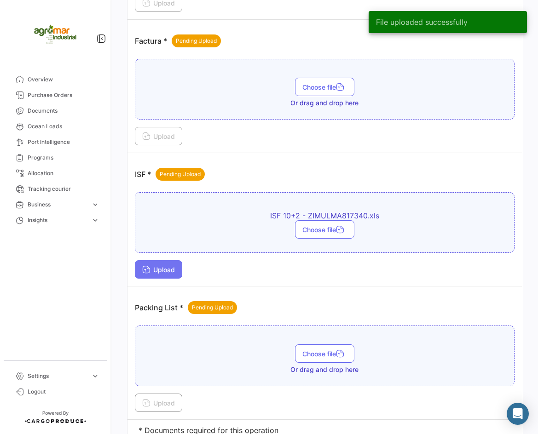
click at [155, 267] on span "Upload" at bounding box center [158, 270] width 33 height 8
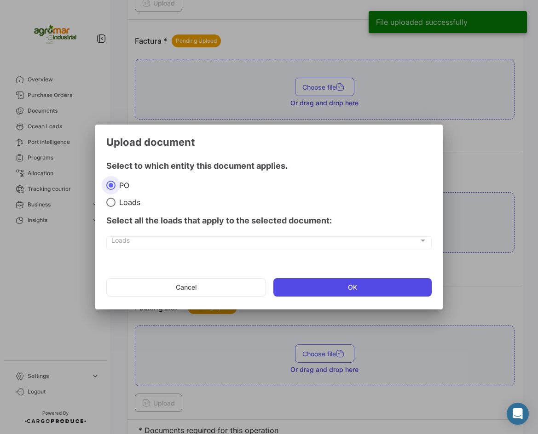
click at [310, 285] on button "OK" at bounding box center [352, 287] width 159 height 18
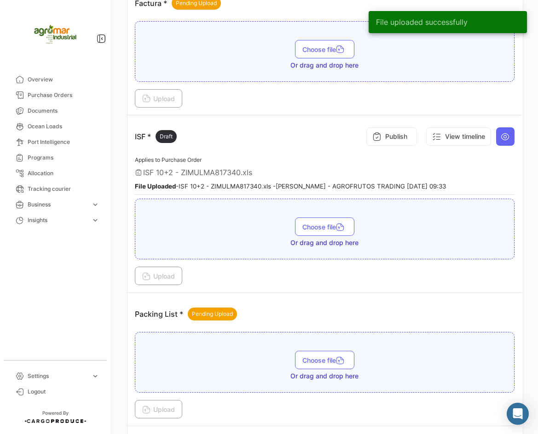
scroll to position [1271, 0]
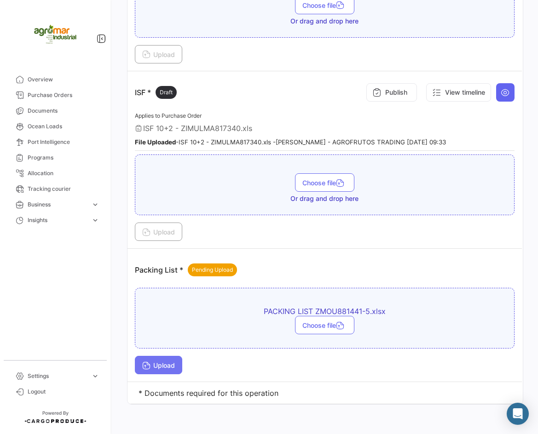
click at [157, 356] on button "Upload" at bounding box center [158, 365] width 47 height 18
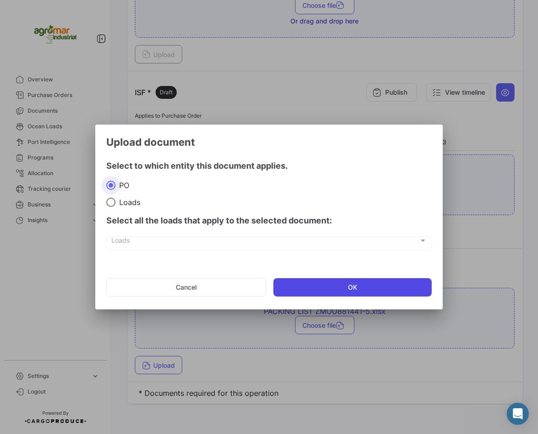
click at [304, 293] on button "OK" at bounding box center [352, 287] width 159 height 18
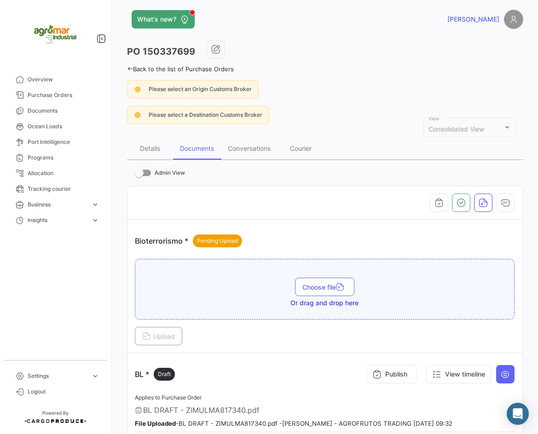
scroll to position [0, 0]
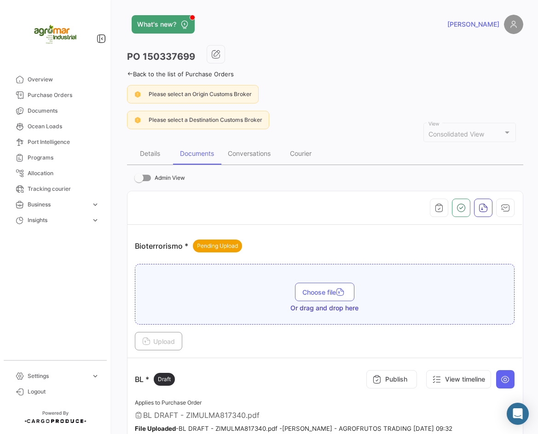
click at [415, 71] on div "Back to the list of Purchase Orders" at bounding box center [325, 73] width 396 height 10
click at [459, 215] on button "button" at bounding box center [461, 208] width 18 height 18
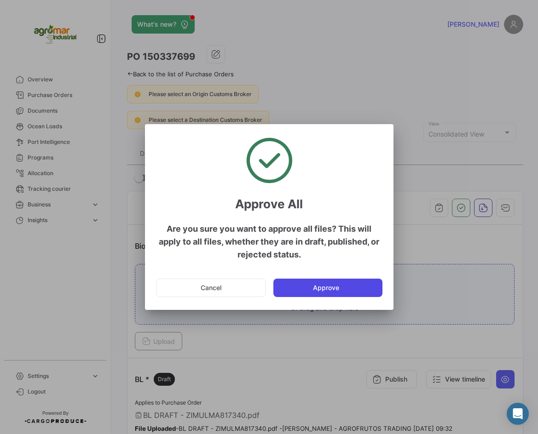
click at [297, 284] on button "Approve" at bounding box center [327, 288] width 109 height 18
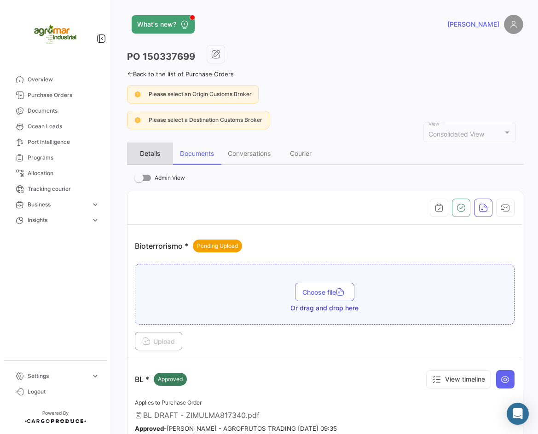
click at [153, 151] on div "Details" at bounding box center [150, 153] width 20 height 8
